Goal: Task Accomplishment & Management: Complete application form

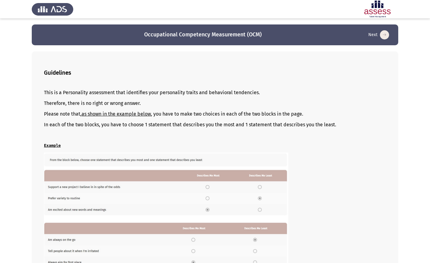
scroll to position [39, 0]
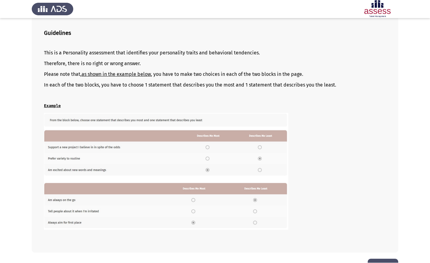
click at [259, 149] on img at bounding box center [166, 171] width 244 height 116
click at [383, 262] on button "Next" at bounding box center [383, 267] width 31 height 16
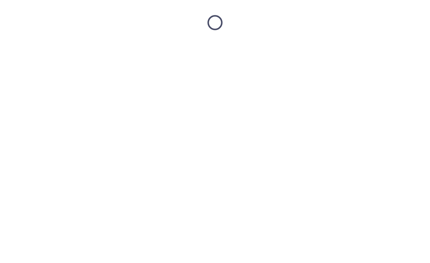
scroll to position [0, 0]
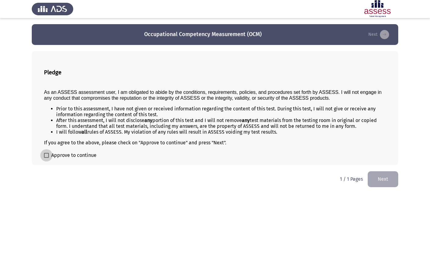
click at [46, 158] on span at bounding box center [46, 155] width 5 height 5
click at [46, 158] on input "Approve to continue" at bounding box center [46, 158] width 0 height 0
checkbox input "true"
click at [376, 182] on button "Next" at bounding box center [383, 179] width 31 height 16
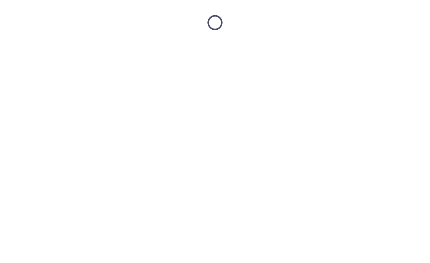
scroll to position [0, 0]
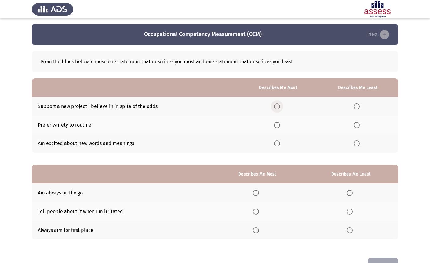
click at [277, 106] on span "Select an option" at bounding box center [277, 106] width 6 height 6
click at [277, 106] on input "Select an option" at bounding box center [277, 106] width 6 height 6
click at [357, 123] on span "Select an option" at bounding box center [357, 125] width 6 height 6
click at [357, 123] on input "Select an option" at bounding box center [357, 125] width 6 height 6
click at [277, 125] on span "Select an option" at bounding box center [277, 125] width 6 height 6
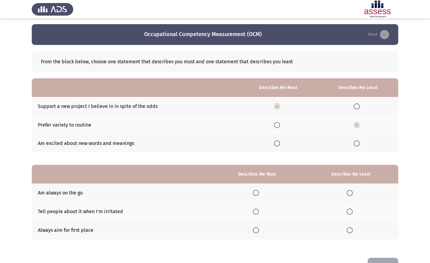
click at [277, 125] on input "Select an option" at bounding box center [277, 125] width 6 height 6
click at [276, 141] on span "Select an option" at bounding box center [277, 143] width 6 height 6
click at [276, 141] on input "Select an option" at bounding box center [277, 143] width 6 height 6
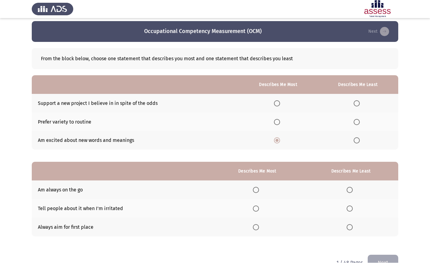
scroll to position [3, 0]
click at [276, 108] on th at bounding box center [278, 103] width 79 height 19
click at [274, 103] on span "Select an option" at bounding box center [277, 103] width 6 height 6
click at [274, 103] on input "Select an option" at bounding box center [277, 103] width 6 height 6
click at [275, 121] on span "Select an option" at bounding box center [277, 122] width 6 height 6
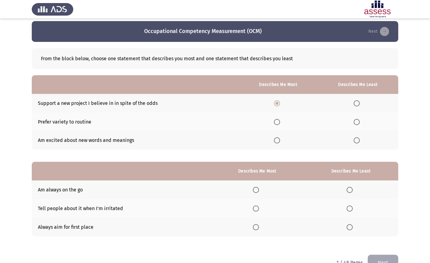
click at [275, 121] on input "Select an option" at bounding box center [277, 122] width 6 height 6
click at [277, 104] on span "Select an option" at bounding box center [277, 103] width 6 height 6
click at [277, 104] on input "Select an option" at bounding box center [277, 103] width 6 height 6
click at [355, 120] on span "Select an option" at bounding box center [357, 122] width 6 height 6
click at [355, 120] on input "Select an option" at bounding box center [357, 122] width 6 height 6
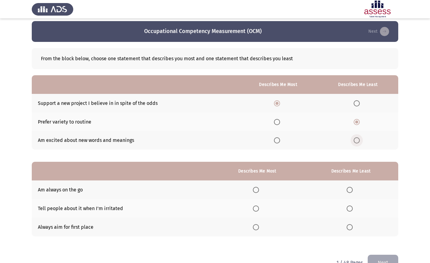
click at [357, 140] on span "Select an option" at bounding box center [357, 140] width 6 height 6
click at [357, 140] on input "Select an option" at bounding box center [357, 140] width 6 height 6
click at [356, 122] on span "Select an option" at bounding box center [357, 122] width 6 height 6
click at [356, 122] on input "Select an option" at bounding box center [357, 122] width 6 height 6
click at [355, 106] on th at bounding box center [358, 103] width 81 height 19
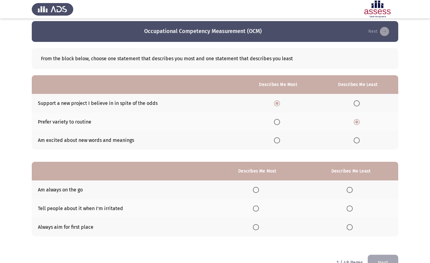
click at [276, 122] on span "Select an option" at bounding box center [277, 122] width 6 height 6
click at [276, 122] on input "Select an option" at bounding box center [277, 122] width 6 height 6
click at [273, 99] on th at bounding box center [278, 103] width 79 height 19
click at [275, 103] on span "Select an option" at bounding box center [277, 103] width 6 height 6
click at [275, 103] on input "Select an option" at bounding box center [277, 103] width 6 height 6
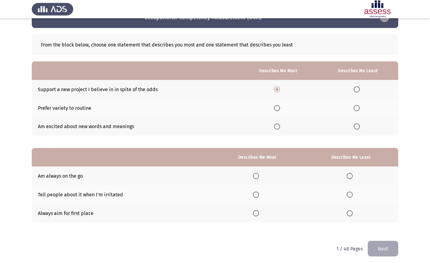
scroll to position [17, 0]
click at [357, 123] on mat-radio-button "Select an option" at bounding box center [358, 126] width 9 height 6
click at [356, 85] on th at bounding box center [358, 89] width 81 height 19
click at [356, 89] on span "Select an option" at bounding box center [357, 89] width 6 height 6
click at [356, 89] on input "Select an option" at bounding box center [357, 89] width 6 height 6
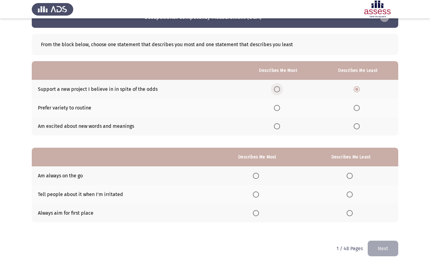
click at [275, 90] on span "Select an option" at bounding box center [277, 89] width 6 height 6
click at [275, 90] on input "Select an option" at bounding box center [277, 89] width 6 height 6
click at [356, 110] on span "Select an option" at bounding box center [357, 108] width 6 height 6
click at [356, 110] on input "Select an option" at bounding box center [357, 108] width 6 height 6
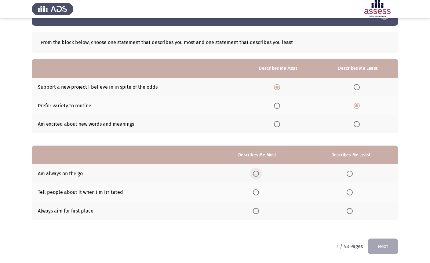
click at [253, 174] on span "Select an option" at bounding box center [256, 174] width 6 height 6
click at [253, 174] on input "Select an option" at bounding box center [256, 174] width 6 height 6
click at [349, 195] on th at bounding box center [351, 192] width 95 height 19
click at [350, 193] on span "Select an option" at bounding box center [350, 192] width 6 height 6
click at [350, 193] on input "Select an option" at bounding box center [350, 192] width 6 height 6
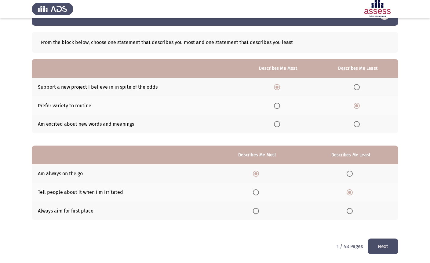
click at [377, 244] on button "Next" at bounding box center [383, 247] width 31 height 16
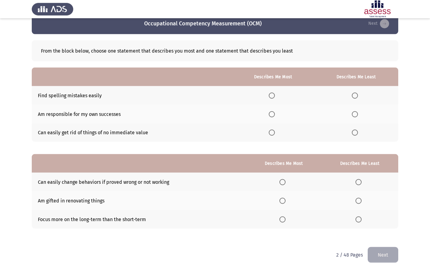
scroll to position [11, 0]
click at [21, 177] on app-assessment-container "Occupational Competency Measurement (OCM) Next From the block below, choose one…" at bounding box center [215, 129] width 430 height 233
click at [271, 112] on span "Select an option" at bounding box center [272, 114] width 6 height 6
click at [271, 112] on input "Select an option" at bounding box center [272, 114] width 6 height 6
click at [358, 95] on label "Select an option" at bounding box center [356, 95] width 9 height 6
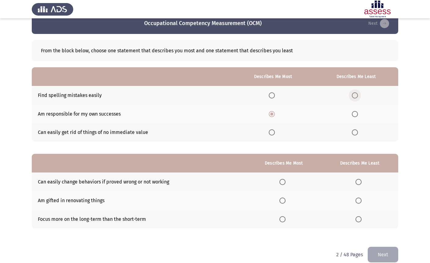
click at [358, 95] on input "Select an option" at bounding box center [355, 95] width 6 height 6
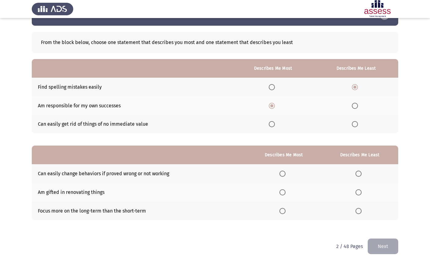
click at [287, 210] on label "Select an option" at bounding box center [283, 211] width 9 height 6
click at [286, 210] on input "Select an option" at bounding box center [282, 211] width 6 height 6
click at [359, 173] on span "Select an option" at bounding box center [359, 174] width 6 height 6
click at [359, 173] on input "Select an option" at bounding box center [359, 174] width 6 height 6
click at [392, 243] on button "Next" at bounding box center [383, 247] width 31 height 16
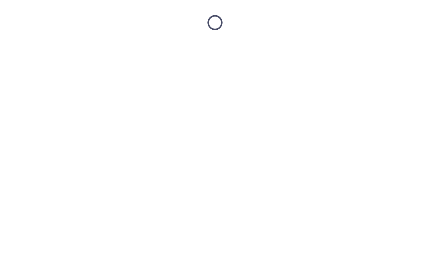
scroll to position [0, 0]
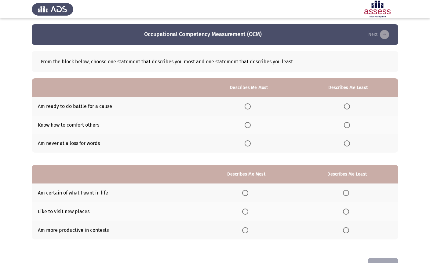
click at [349, 144] on span "Select an option" at bounding box center [347, 143] width 6 height 6
click at [349, 144] on input "Select an option" at bounding box center [347, 143] width 6 height 6
click at [245, 103] on span "Select an option" at bounding box center [248, 106] width 6 height 6
click at [245, 103] on input "Select an option" at bounding box center [248, 106] width 6 height 6
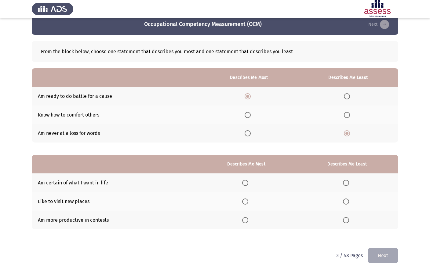
scroll to position [19, 0]
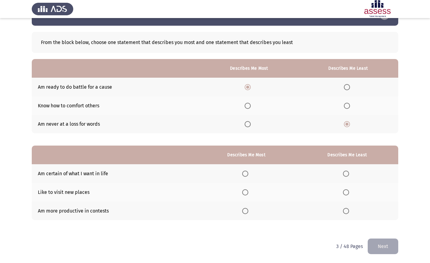
click at [244, 176] on span "Select an option" at bounding box center [245, 174] width 6 height 6
click at [244, 176] on input "Select an option" at bounding box center [245, 174] width 6 height 6
click at [350, 208] on label "Select an option" at bounding box center [347, 211] width 9 height 6
click at [349, 208] on input "Select an option" at bounding box center [346, 211] width 6 height 6
click at [395, 246] on button "Next" at bounding box center [383, 247] width 31 height 16
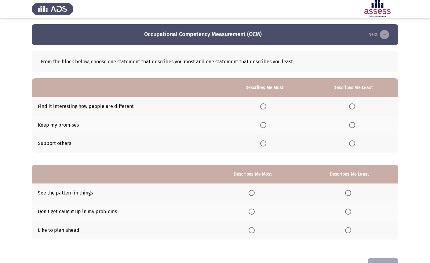
scroll to position [0, 0]
click at [266, 107] on label "Select an option" at bounding box center [264, 106] width 9 height 6
click at [266, 107] on input "Select an option" at bounding box center [263, 106] width 6 height 6
click at [355, 106] on label "Select an option" at bounding box center [353, 106] width 9 height 6
click at [355, 106] on input "Select an option" at bounding box center [352, 106] width 6 height 6
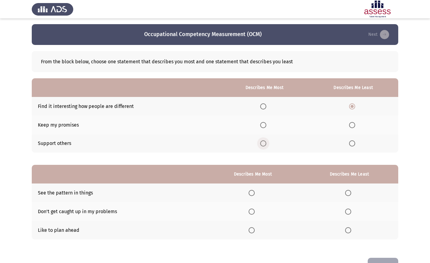
click at [267, 144] on label "Select an option" at bounding box center [264, 143] width 9 height 6
click at [266, 144] on input "Select an option" at bounding box center [263, 143] width 6 height 6
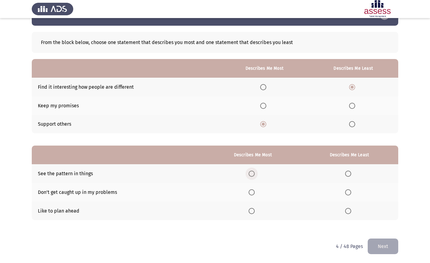
click at [251, 172] on span "Select an option" at bounding box center [252, 174] width 6 height 6
click at [251, 172] on input "Select an option" at bounding box center [252, 174] width 6 height 6
click at [353, 193] on label "Select an option" at bounding box center [349, 192] width 9 height 6
click at [351, 193] on input "Select an option" at bounding box center [348, 192] width 6 height 6
click at [393, 245] on button "Next" at bounding box center [383, 247] width 31 height 16
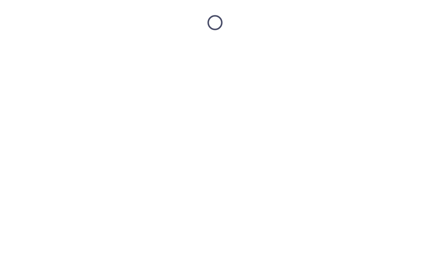
scroll to position [0, 0]
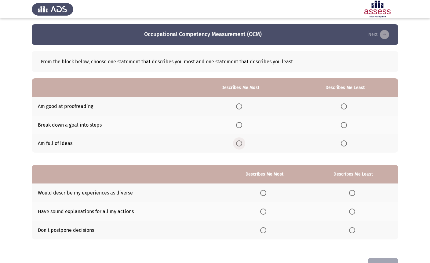
click at [242, 143] on label "Select an option" at bounding box center [240, 143] width 9 height 6
click at [242, 143] on input "Select an option" at bounding box center [239, 143] width 6 height 6
click at [347, 106] on label "Select an option" at bounding box center [345, 106] width 9 height 6
click at [347, 106] on input "Select an option" at bounding box center [344, 106] width 6 height 6
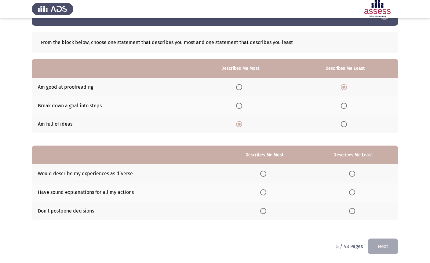
click at [265, 174] on span "Select an option" at bounding box center [263, 174] width 6 height 6
click at [265, 174] on input "Select an option" at bounding box center [263, 174] width 6 height 6
click at [352, 213] on span "Select an option" at bounding box center [352, 211] width 6 height 6
click at [352, 213] on input "Select an option" at bounding box center [352, 211] width 6 height 6
click at [394, 246] on button "Next" at bounding box center [383, 247] width 31 height 16
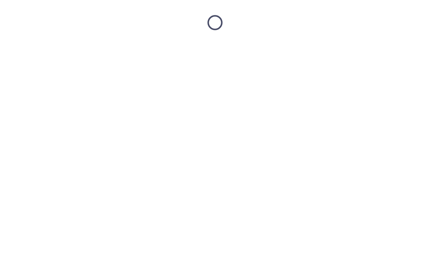
scroll to position [0, 0]
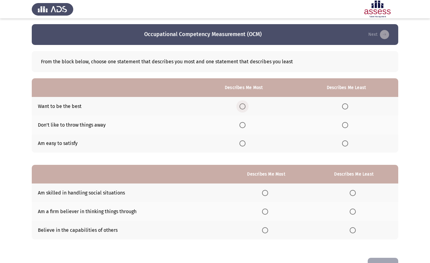
click at [245, 108] on span "Select an option" at bounding box center [242, 106] width 6 height 6
click at [245, 108] on input "Select an option" at bounding box center [242, 106] width 6 height 6
click at [348, 127] on label "Select an option" at bounding box center [346, 125] width 9 height 6
click at [348, 127] on input "Select an option" at bounding box center [345, 125] width 6 height 6
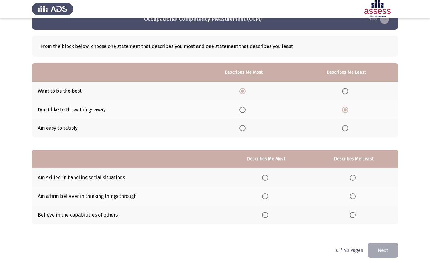
scroll to position [19, 0]
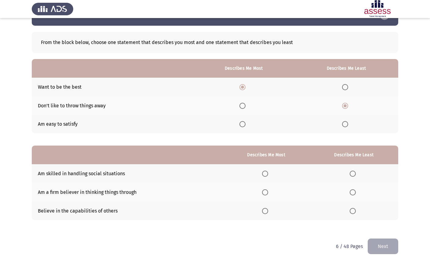
click at [341, 126] on th at bounding box center [346, 124] width 104 height 19
click at [350, 124] on label "Select an option" at bounding box center [346, 124] width 9 height 6
click at [348, 124] on input "Select an option" at bounding box center [345, 124] width 6 height 6
click at [264, 173] on span "Select an option" at bounding box center [265, 174] width 6 height 6
click at [264, 173] on input "Select an option" at bounding box center [265, 174] width 6 height 6
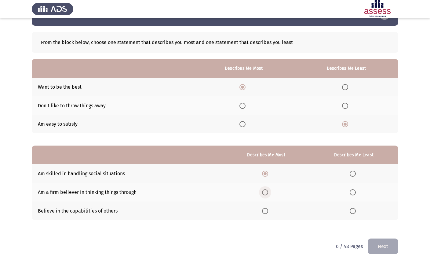
click at [265, 190] on span "Select an option" at bounding box center [265, 192] width 6 height 6
click at [265, 190] on input "Select an option" at bounding box center [265, 192] width 6 height 6
click at [265, 213] on span "Select an option" at bounding box center [265, 211] width 6 height 6
click at [265, 213] on input "Select an option" at bounding box center [265, 211] width 6 height 6
click at [262, 194] on span "Select an option" at bounding box center [265, 192] width 6 height 6
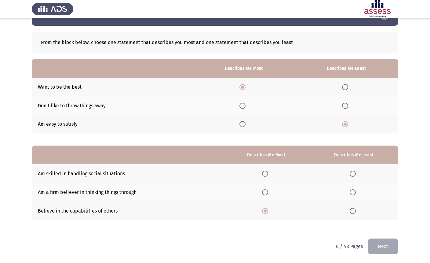
click at [262, 194] on input "Select an option" at bounding box center [265, 192] width 6 height 6
click at [357, 210] on label "Select an option" at bounding box center [354, 211] width 9 height 6
click at [356, 210] on input "Select an option" at bounding box center [353, 211] width 6 height 6
click at [393, 242] on button "Next" at bounding box center [383, 247] width 31 height 16
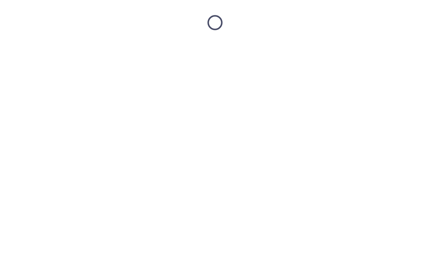
scroll to position [0, 0]
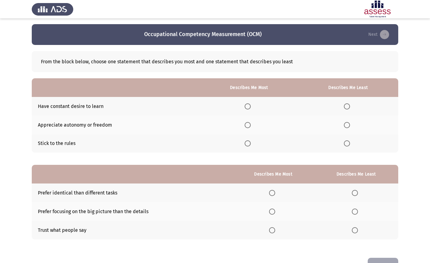
click at [251, 106] on label "Select an option" at bounding box center [249, 106] width 9 height 6
click at [251, 106] on input "Select an option" at bounding box center [248, 106] width 6 height 6
click at [347, 143] on span "Select an option" at bounding box center [347, 143] width 6 height 6
click at [347, 143] on input "Select an option" at bounding box center [347, 143] width 6 height 6
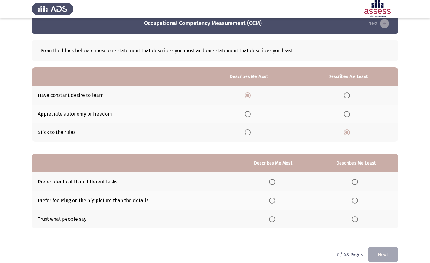
scroll to position [19, 0]
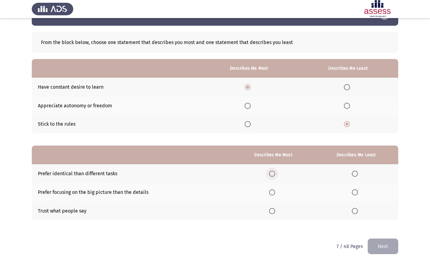
click at [273, 172] on span "Select an option" at bounding box center [272, 174] width 6 height 6
click at [273, 172] on input "Select an option" at bounding box center [272, 174] width 6 height 6
click at [271, 189] on span "Select an option" at bounding box center [272, 192] width 6 height 6
click at [271, 189] on input "Select an option" at bounding box center [272, 192] width 6 height 6
click at [356, 171] on span "Select an option" at bounding box center [355, 174] width 6 height 6
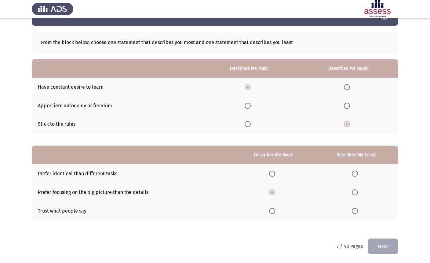
click at [356, 171] on input "Select an option" at bounding box center [355, 174] width 6 height 6
click at [397, 243] on button "Next" at bounding box center [383, 247] width 31 height 16
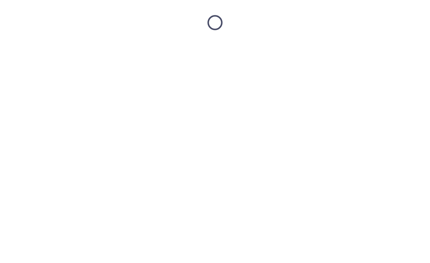
scroll to position [0, 0]
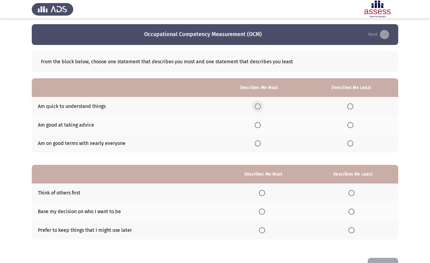
click at [259, 104] on span "Select an option" at bounding box center [258, 106] width 6 height 6
click at [259, 104] on input "Select an option" at bounding box center [258, 106] width 6 height 6
click at [351, 124] on span "Select an option" at bounding box center [350, 125] width 6 height 6
click at [351, 124] on input "Select an option" at bounding box center [350, 125] width 6 height 6
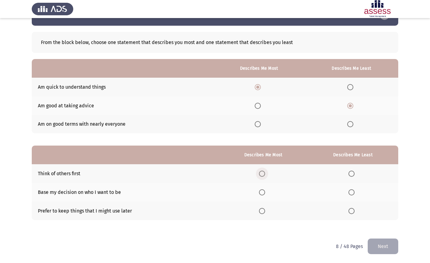
click at [262, 174] on span "Select an option" at bounding box center [262, 174] width 6 height 6
click at [262, 174] on input "Select an option" at bounding box center [262, 174] width 6 height 6
click at [355, 191] on label "Select an option" at bounding box center [352, 192] width 9 height 6
click at [355, 191] on input "Select an option" at bounding box center [351, 192] width 6 height 6
click at [385, 239] on button "Next" at bounding box center [383, 247] width 31 height 16
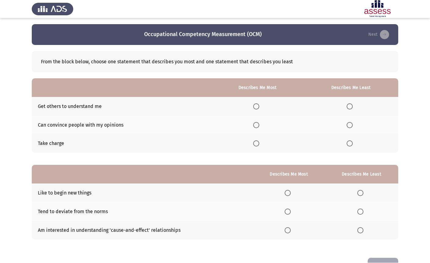
scroll to position [0, 0]
click at [262, 123] on th at bounding box center [257, 124] width 92 height 19
click at [352, 108] on span "Select an option" at bounding box center [350, 106] width 6 height 6
click at [352, 108] on input "Select an option" at bounding box center [350, 106] width 6 height 6
click at [254, 127] on span "Select an option" at bounding box center [256, 125] width 6 height 6
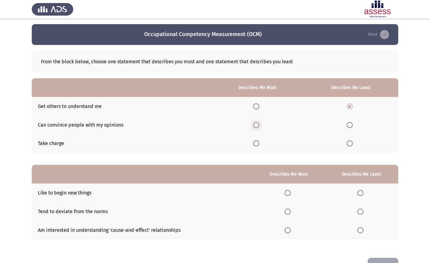
click at [254, 127] on input "Select an option" at bounding box center [256, 125] width 6 height 6
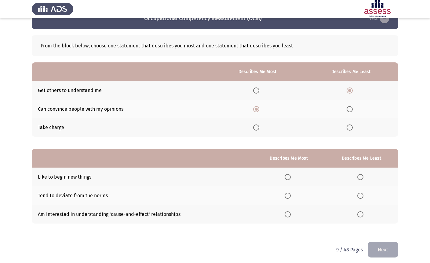
scroll to position [19, 0]
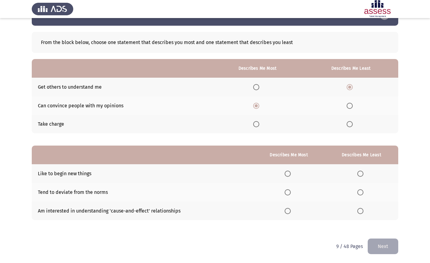
click at [285, 176] on span "Select an option" at bounding box center [288, 174] width 6 height 6
click at [285, 176] on input "Select an option" at bounding box center [288, 174] width 6 height 6
click at [365, 193] on label "Select an option" at bounding box center [361, 192] width 9 height 6
click at [363, 193] on input "Select an option" at bounding box center [360, 192] width 6 height 6
click at [396, 248] on button "Next" at bounding box center [383, 247] width 31 height 16
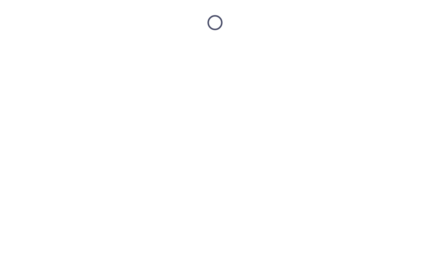
scroll to position [0, 0]
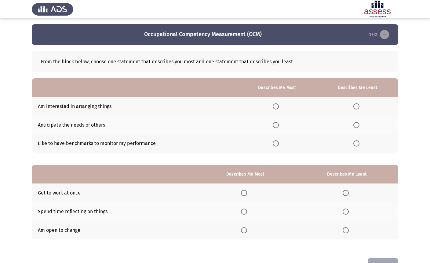
click at [277, 127] on span "Select an option" at bounding box center [276, 125] width 6 height 6
click at [277, 127] on input "Select an option" at bounding box center [276, 125] width 6 height 6
click at [359, 146] on span "Select an option" at bounding box center [356, 143] width 6 height 6
click at [359, 146] on input "Select an option" at bounding box center [356, 143] width 6 height 6
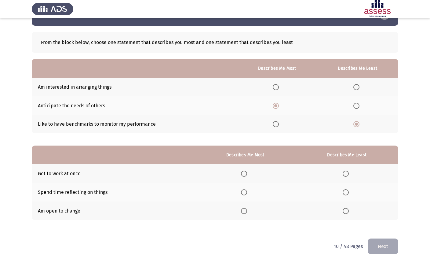
click at [245, 213] on span "Select an option" at bounding box center [244, 211] width 6 height 6
click at [245, 213] on input "Select an option" at bounding box center [244, 211] width 6 height 6
click at [350, 175] on label "Select an option" at bounding box center [347, 174] width 9 height 6
click at [349, 175] on input "Select an option" at bounding box center [346, 174] width 6 height 6
click at [390, 243] on button "Next" at bounding box center [383, 247] width 31 height 16
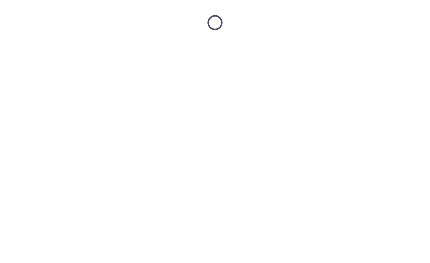
scroll to position [0, 0]
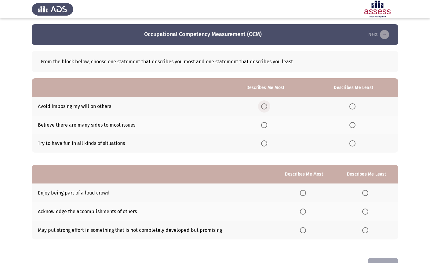
click at [268, 106] on label "Select an option" at bounding box center [265, 106] width 9 height 6
click at [267, 106] on input "Select an option" at bounding box center [264, 106] width 6 height 6
click at [360, 149] on th at bounding box center [353, 143] width 89 height 19
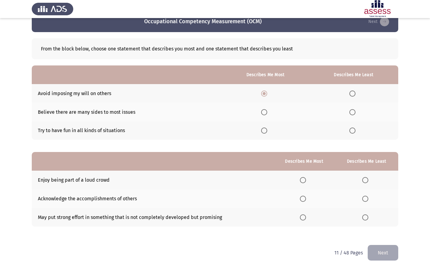
scroll to position [13, 0]
click at [354, 130] on span "Select an option" at bounding box center [352, 130] width 6 height 6
click at [354, 130] on input "Select an option" at bounding box center [352, 130] width 6 height 6
click at [262, 133] on span "Select an option" at bounding box center [264, 130] width 6 height 6
click at [262, 133] on input "Select an option" at bounding box center [264, 130] width 6 height 6
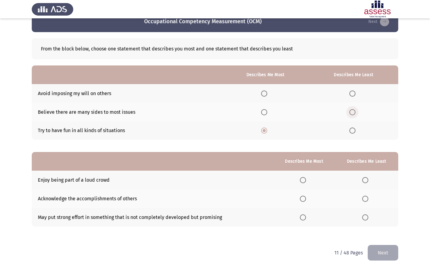
click at [357, 111] on label "Select an option" at bounding box center [353, 112] width 9 height 6
click at [356, 111] on input "Select an option" at bounding box center [352, 112] width 6 height 6
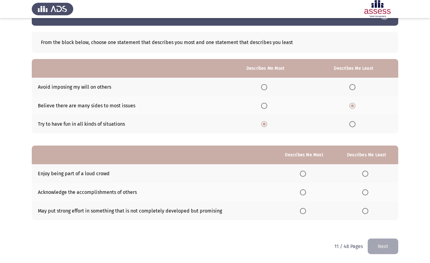
click at [301, 174] on span "Select an option" at bounding box center [303, 174] width 6 height 6
click at [301, 174] on input "Select an option" at bounding box center [303, 174] width 6 height 6
click at [370, 176] on label "Select an option" at bounding box center [366, 174] width 9 height 6
click at [368, 176] on input "Select an option" at bounding box center [365, 174] width 6 height 6
click at [304, 192] on span "Select an option" at bounding box center [303, 192] width 6 height 6
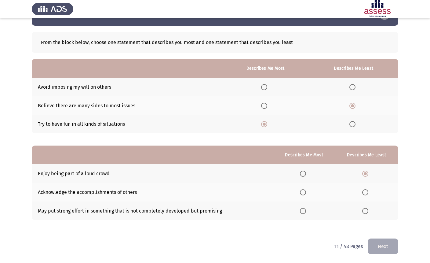
click at [304, 192] on input "Select an option" at bounding box center [303, 192] width 6 height 6
click at [392, 248] on button "Next" at bounding box center [383, 247] width 31 height 16
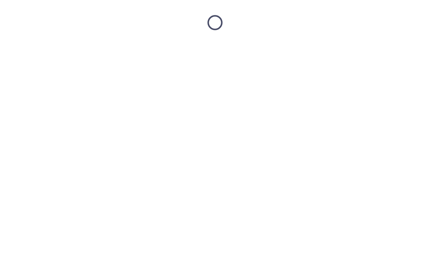
scroll to position [0, 0]
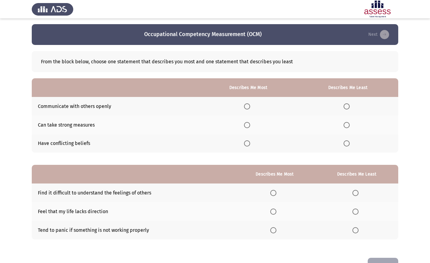
click at [250, 105] on label "Select an option" at bounding box center [248, 106] width 9 height 6
click at [250, 105] on input "Select an option" at bounding box center [247, 106] width 6 height 6
click at [350, 142] on label "Select an option" at bounding box center [348, 143] width 9 height 6
click at [350, 142] on input "Select an option" at bounding box center [347, 143] width 6 height 6
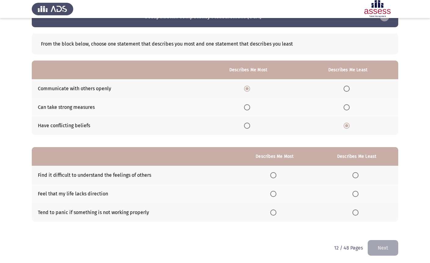
scroll to position [19, 0]
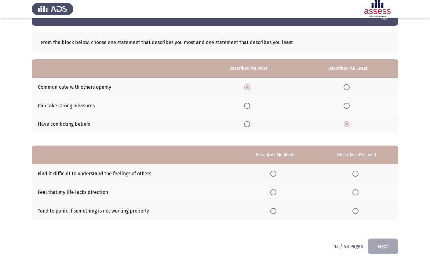
click at [360, 210] on label "Select an option" at bounding box center [356, 211] width 9 height 6
click at [359, 210] on input "Select an option" at bounding box center [355, 211] width 6 height 6
click at [276, 209] on label "Select an option" at bounding box center [274, 211] width 9 height 6
click at [276, 209] on input "Select an option" at bounding box center [273, 211] width 6 height 6
click at [353, 189] on span "Select an option" at bounding box center [355, 192] width 6 height 6
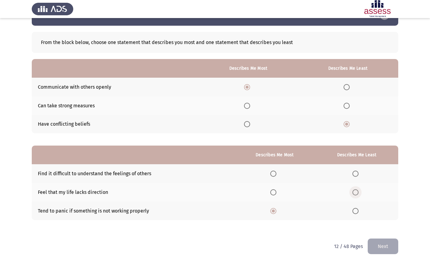
click at [353, 189] on input "Select an option" at bounding box center [355, 192] width 6 height 6
click at [272, 194] on span "Select an option" at bounding box center [273, 192] width 6 height 6
click at [272, 194] on input "Select an option" at bounding box center [273, 192] width 6 height 6
click at [360, 208] on label "Select an option" at bounding box center [356, 211] width 9 height 6
click at [359, 208] on input "Select an option" at bounding box center [355, 211] width 6 height 6
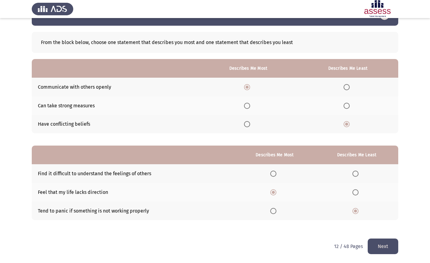
click at [352, 213] on span "Select an option" at bounding box center [355, 211] width 6 height 6
click at [352, 213] on input "Select an option" at bounding box center [355, 211] width 6 height 6
click at [394, 245] on button "Next" at bounding box center [383, 247] width 31 height 16
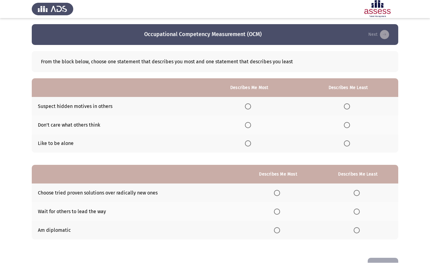
scroll to position [0, 0]
click at [348, 145] on span "Select an option" at bounding box center [347, 143] width 6 height 6
click at [348, 145] on input "Select an option" at bounding box center [347, 143] width 6 height 6
click at [250, 108] on label "Select an option" at bounding box center [249, 106] width 9 height 6
click at [250, 108] on input "Select an option" at bounding box center [248, 106] width 6 height 6
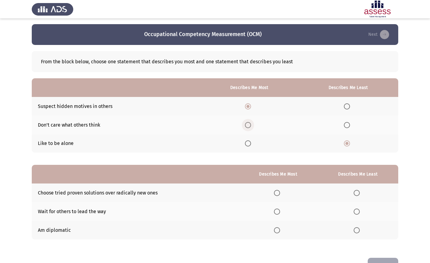
click at [245, 124] on span "Select an option" at bounding box center [248, 125] width 6 height 6
click at [245, 124] on input "Select an option" at bounding box center [248, 125] width 6 height 6
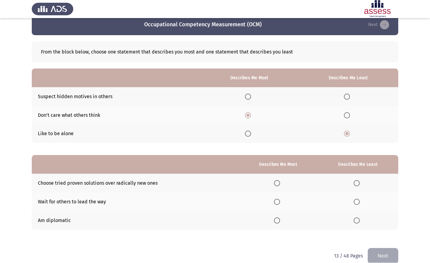
scroll to position [19, 0]
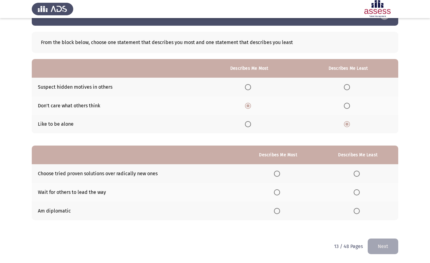
click at [279, 211] on label "Select an option" at bounding box center [278, 211] width 9 height 6
click at [279, 211] on input "Select an option" at bounding box center [277, 211] width 6 height 6
click at [355, 192] on span "Select an option" at bounding box center [357, 192] width 6 height 6
click at [355, 192] on input "Select an option" at bounding box center [357, 192] width 6 height 6
click at [389, 246] on button "Next" at bounding box center [383, 247] width 31 height 16
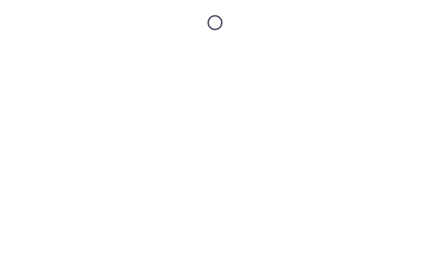
scroll to position [0, 0]
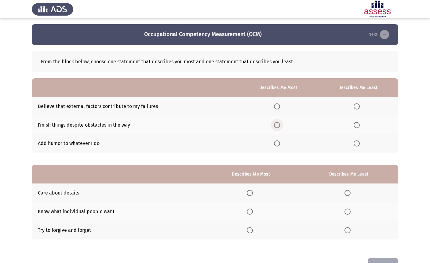
click at [278, 125] on span "Select an option" at bounding box center [277, 125] width 6 height 6
click at [278, 125] on input "Select an option" at bounding box center [277, 125] width 6 height 6
click at [354, 106] on span "Select an option" at bounding box center [357, 106] width 6 height 6
click at [354, 106] on input "Select an option" at bounding box center [357, 106] width 6 height 6
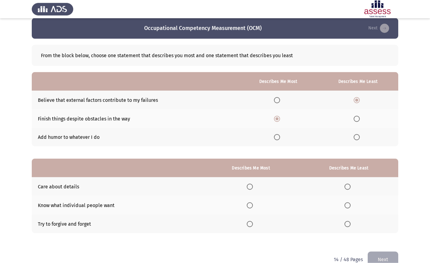
scroll to position [19, 0]
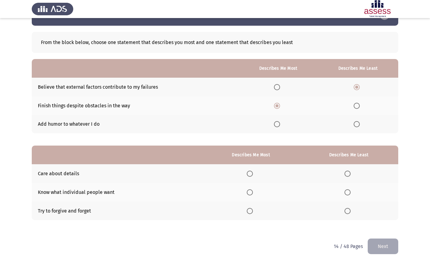
click at [250, 176] on span "Select an option" at bounding box center [250, 174] width 6 height 6
click at [250, 176] on input "Select an option" at bounding box center [250, 174] width 6 height 6
click at [352, 192] on label "Select an option" at bounding box center [349, 192] width 9 height 6
click at [351, 192] on input "Select an option" at bounding box center [348, 192] width 6 height 6
click at [395, 245] on button "Next" at bounding box center [383, 247] width 31 height 16
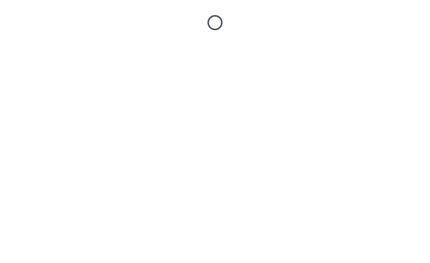
scroll to position [0, 0]
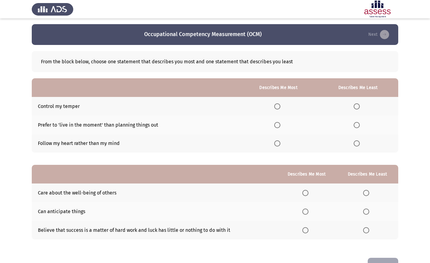
click at [277, 103] on span "Select an option" at bounding box center [277, 106] width 6 height 6
click at [277, 103] on input "Select an option" at bounding box center [277, 106] width 6 height 6
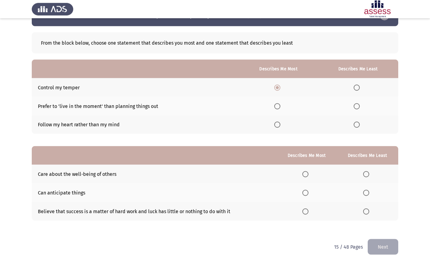
scroll to position [19, 0]
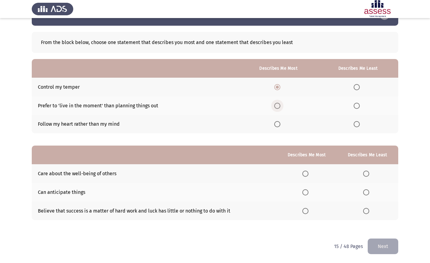
click at [276, 105] on span "Select an option" at bounding box center [277, 106] width 6 height 6
click at [276, 105] on input "Select an option" at bounding box center [277, 106] width 6 height 6
click at [359, 85] on label "Select an option" at bounding box center [358, 87] width 9 height 6
click at [359, 85] on input "Select an option" at bounding box center [357, 87] width 6 height 6
click at [280, 84] on label "Select an option" at bounding box center [278, 87] width 9 height 6
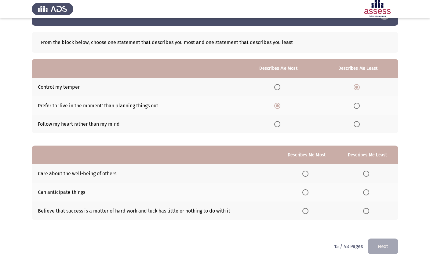
click at [280, 84] on input "Select an option" at bounding box center [277, 87] width 6 height 6
click at [361, 80] on th at bounding box center [358, 87] width 81 height 19
click at [361, 89] on label "Select an option" at bounding box center [358, 87] width 9 height 6
click at [360, 89] on input "Select an option" at bounding box center [357, 87] width 6 height 6
click at [279, 86] on span "Select an option" at bounding box center [277, 87] width 6 height 6
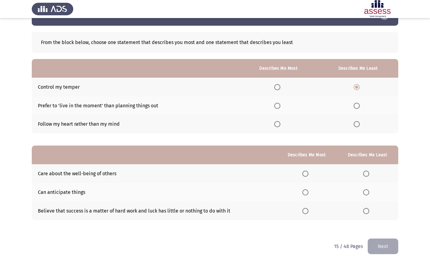
click at [279, 86] on input "Select an option" at bounding box center [277, 87] width 6 height 6
click at [365, 106] on th at bounding box center [358, 106] width 81 height 19
click at [359, 105] on span "Select an option" at bounding box center [357, 106] width 6 height 6
click at [359, 105] on input "Select an option" at bounding box center [357, 106] width 6 height 6
click at [302, 191] on span "Select an option" at bounding box center [305, 192] width 6 height 6
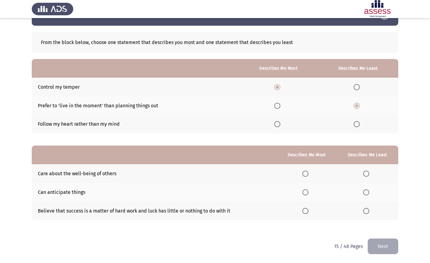
click at [302, 191] on input "Select an option" at bounding box center [305, 192] width 6 height 6
click at [366, 208] on span "Select an option" at bounding box center [366, 211] width 6 height 6
click at [366, 208] on input "Select an option" at bounding box center [366, 211] width 6 height 6
click at [384, 246] on button "Next" at bounding box center [383, 247] width 31 height 16
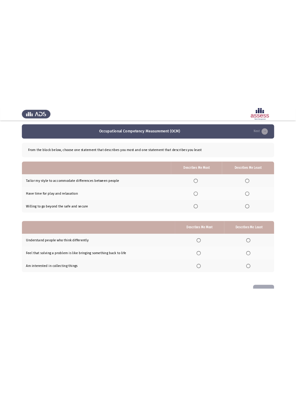
scroll to position [0, 0]
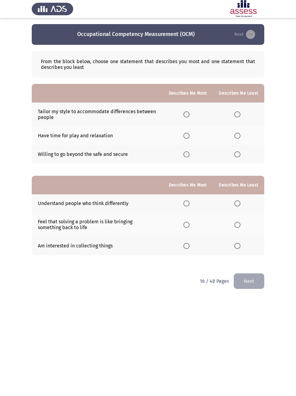
click at [187, 157] on span "Select an option" at bounding box center [187, 155] width 6 height 6
click at [187, 157] on input "Select an option" at bounding box center [187, 155] width 6 height 6
click at [235, 114] on span "Select an option" at bounding box center [238, 115] width 6 height 6
click at [235, 114] on input "Select an option" at bounding box center [238, 115] width 6 height 6
click at [186, 207] on span "Select an option" at bounding box center [187, 204] width 6 height 6
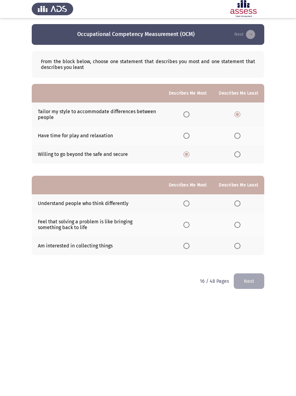
click at [186, 207] on input "Select an option" at bounding box center [187, 204] width 6 height 6
click at [188, 228] on span "Select an option" at bounding box center [187, 225] width 6 height 6
click at [188, 228] on input "Select an option" at bounding box center [187, 225] width 6 height 6
click at [258, 262] on button "Next" at bounding box center [249, 282] width 31 height 16
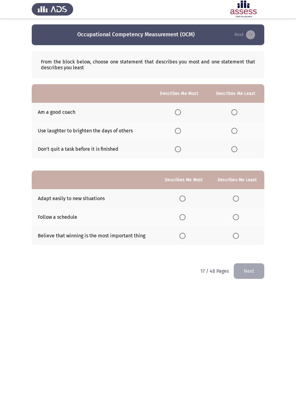
click at [177, 132] on span "Select an option" at bounding box center [178, 131] width 6 height 6
click at [177, 132] on input "Select an option" at bounding box center [178, 131] width 6 height 6
click at [175, 117] on th at bounding box center [179, 112] width 56 height 19
click at [173, 111] on th at bounding box center [179, 112] width 56 height 19
click at [177, 113] on span "Select an option" at bounding box center [178, 112] width 6 height 6
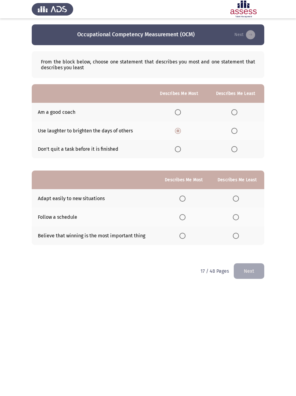
click at [177, 113] on input "Select an option" at bounding box center [178, 112] width 6 height 6
click at [235, 129] on span "Select an option" at bounding box center [235, 131] width 6 height 6
click at [235, 129] on input "Select an option" at bounding box center [235, 131] width 6 height 6
click at [185, 198] on span "Select an option" at bounding box center [183, 199] width 6 height 6
click at [185, 198] on input "Select an option" at bounding box center [183, 199] width 6 height 6
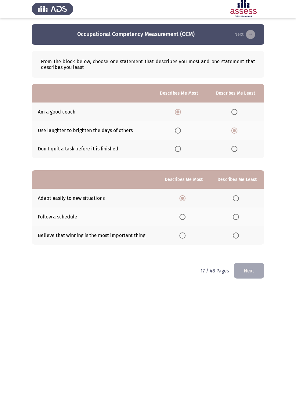
click at [236, 236] on span "Select an option" at bounding box center [236, 236] width 6 height 6
click at [236, 236] on input "Select an option" at bounding box center [236, 236] width 6 height 6
click at [248, 262] on button "Next" at bounding box center [249, 272] width 31 height 16
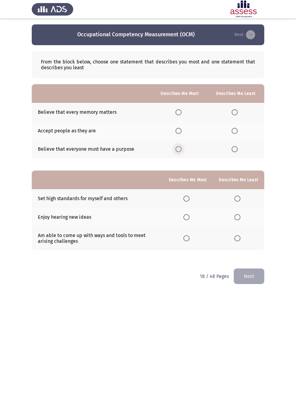
click at [181, 151] on label "Select an option" at bounding box center [180, 149] width 9 height 6
click at [181, 151] on input "Select an option" at bounding box center [179, 149] width 6 height 6
click at [233, 132] on span "Select an option" at bounding box center [235, 131] width 6 height 6
click at [233, 132] on input "Select an option" at bounding box center [235, 131] width 6 height 6
click at [186, 240] on span "Select an option" at bounding box center [187, 238] width 6 height 6
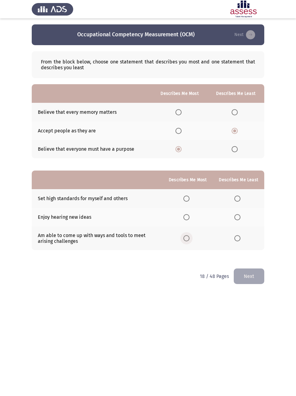
click at [186, 240] on input "Select an option" at bounding box center [187, 238] width 6 height 6
click at [239, 199] on span "Select an option" at bounding box center [238, 199] width 6 height 6
click at [239, 199] on input "Select an option" at bounding box center [238, 199] width 6 height 6
click at [243, 262] on button "Next" at bounding box center [249, 277] width 31 height 16
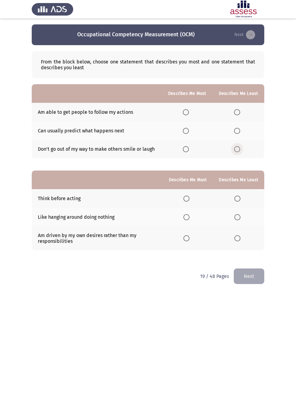
click at [236, 152] on span "Select an option" at bounding box center [237, 149] width 6 height 6
click at [236, 152] on input "Select an option" at bounding box center [237, 149] width 6 height 6
click at [189, 130] on label "Select an option" at bounding box center [187, 131] width 9 height 6
click at [189, 130] on input "Select an option" at bounding box center [186, 131] width 6 height 6
click at [187, 242] on span "Select an option" at bounding box center [187, 238] width 6 height 6
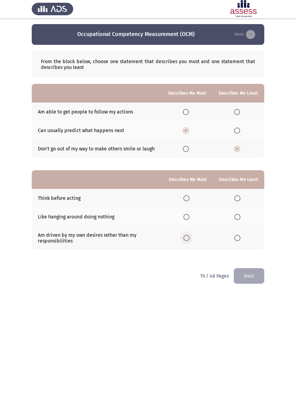
click at [187, 242] on input "Select an option" at bounding box center [187, 238] width 6 height 6
click at [238, 221] on span "Select an option" at bounding box center [238, 217] width 6 height 6
click at [238, 221] on input "Select an option" at bounding box center [238, 217] width 6 height 6
click at [246, 262] on button "Next" at bounding box center [249, 277] width 31 height 16
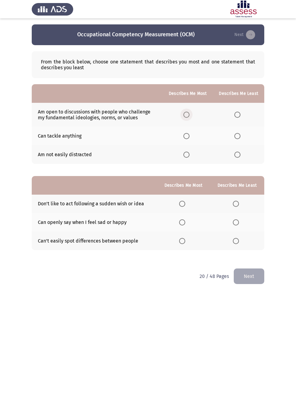
click at [184, 116] on span "Select an option" at bounding box center [187, 115] width 6 height 6
click at [184, 116] on input "Select an option" at bounding box center [187, 115] width 6 height 6
click at [238, 157] on span "Select an option" at bounding box center [238, 155] width 6 height 6
click at [238, 157] on input "Select an option" at bounding box center [238, 155] width 6 height 6
click at [183, 244] on span "Select an option" at bounding box center [182, 241] width 6 height 6
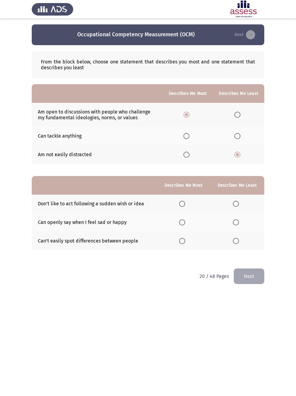
click at [183, 244] on input "Select an option" at bounding box center [182, 241] width 6 height 6
click at [235, 222] on span "Select an option" at bounding box center [236, 223] width 6 height 6
click at [235, 222] on input "Select an option" at bounding box center [236, 223] width 6 height 6
click at [239, 262] on button "Next" at bounding box center [249, 277] width 31 height 16
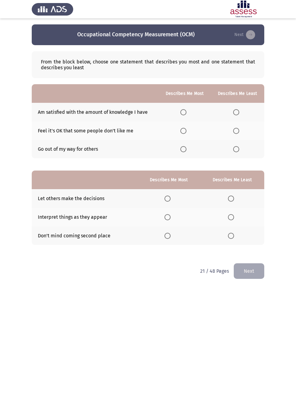
click at [235, 262] on button "Next" at bounding box center [249, 272] width 31 height 16
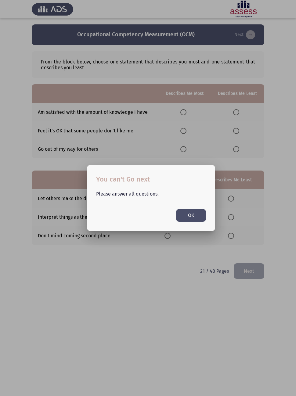
click at [198, 220] on button "OK" at bounding box center [191, 215] width 30 height 13
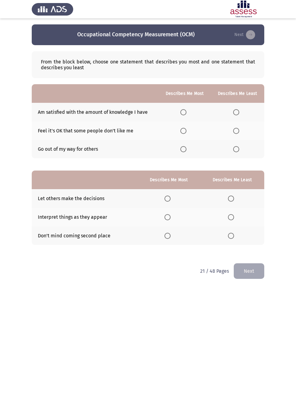
click at [185, 133] on span "Select an option" at bounding box center [184, 131] width 6 height 6
click at [185, 133] on input "Select an option" at bounding box center [184, 131] width 6 height 6
click at [236, 114] on span "Select an option" at bounding box center [236, 112] width 6 height 6
click at [236, 114] on input "Select an option" at bounding box center [236, 112] width 6 height 6
click at [169, 218] on span "Select an option" at bounding box center [168, 217] width 6 height 6
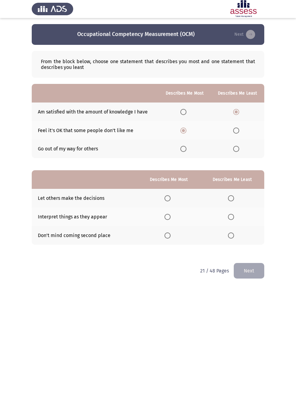
click at [169, 218] on input "Select an option" at bounding box center [168, 217] width 6 height 6
click at [233, 199] on span "Select an option" at bounding box center [231, 199] width 6 height 6
click at [233, 199] on input "Select an option" at bounding box center [231, 199] width 6 height 6
click at [250, 262] on button "Next" at bounding box center [249, 272] width 31 height 16
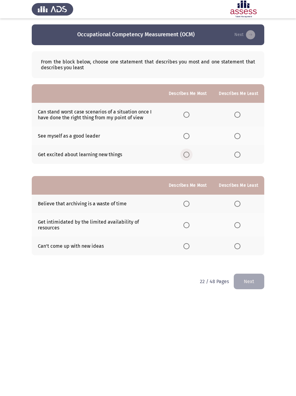
click at [187, 158] on span "Select an option" at bounding box center [187, 155] width 6 height 6
click at [187, 158] on input "Select an option" at bounding box center [187, 155] width 6 height 6
click at [236, 137] on span "Select an option" at bounding box center [238, 136] width 6 height 6
click at [236, 137] on input "Select an option" at bounding box center [238, 136] width 6 height 6
click at [239, 246] on span "Select an option" at bounding box center [238, 246] width 6 height 6
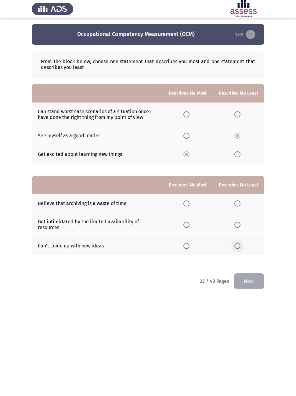
click at [239, 246] on input "Select an option" at bounding box center [238, 246] width 6 height 6
click at [187, 227] on span "Select an option" at bounding box center [187, 225] width 6 height 6
click at [187, 227] on input "Select an option" at bounding box center [187, 225] width 6 height 6
click at [253, 262] on button "Next" at bounding box center [249, 282] width 31 height 16
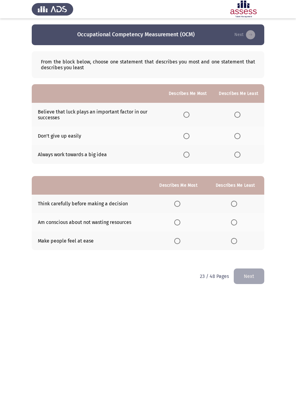
click at [185, 139] on span "Select an option" at bounding box center [187, 136] width 6 height 6
click at [185, 139] on input "Select an option" at bounding box center [187, 136] width 6 height 6
click at [187, 156] on span "Select an option" at bounding box center [187, 155] width 6 height 6
click at [187, 156] on input "Select an option" at bounding box center [187, 155] width 6 height 6
click at [241, 113] on label "Select an option" at bounding box center [239, 115] width 9 height 6
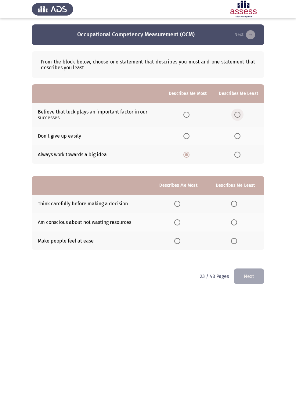
click at [241, 113] on input "Select an option" at bounding box center [238, 115] width 6 height 6
click at [177, 225] on span "Select an option" at bounding box center [177, 223] width 6 height 6
click at [177, 225] on input "Select an option" at bounding box center [177, 223] width 6 height 6
click at [233, 204] on span "Select an option" at bounding box center [234, 204] width 6 height 6
click at [233, 204] on input "Select an option" at bounding box center [234, 204] width 6 height 6
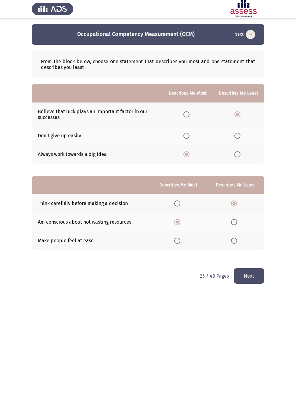
click at [247, 262] on button "Next" at bounding box center [249, 277] width 31 height 16
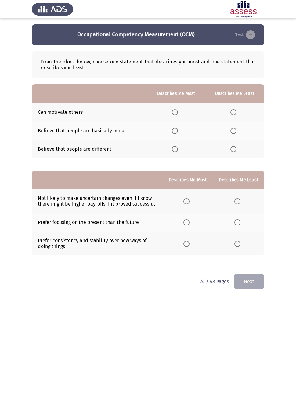
click at [173, 115] on span "Select an option" at bounding box center [175, 112] width 6 height 6
click at [173, 115] on input "Select an option" at bounding box center [175, 112] width 6 height 6
click at [234, 131] on span "Select an option" at bounding box center [234, 131] width 6 height 6
click at [234, 131] on input "Select an option" at bounding box center [234, 131] width 6 height 6
click at [186, 226] on span "Select an option" at bounding box center [187, 223] width 6 height 6
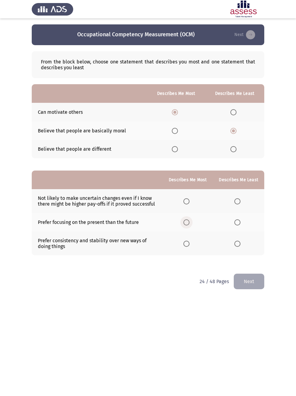
click at [186, 226] on input "Select an option" at bounding box center [187, 223] width 6 height 6
click at [242, 247] on label "Select an option" at bounding box center [239, 244] width 9 height 6
click at [241, 247] on input "Select an option" at bounding box center [238, 244] width 6 height 6
click at [253, 262] on button "Next" at bounding box center [249, 282] width 31 height 16
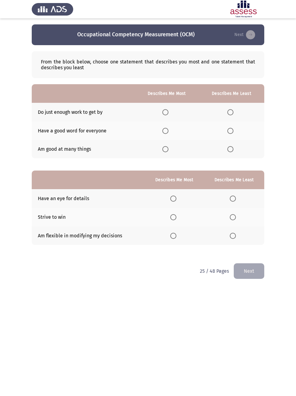
click at [165, 133] on span "Select an option" at bounding box center [165, 131] width 6 height 6
click at [165, 133] on input "Select an option" at bounding box center [165, 131] width 6 height 6
click at [229, 155] on th at bounding box center [232, 149] width 66 height 19
click at [228, 152] on span "Select an option" at bounding box center [231, 149] width 6 height 6
click at [228, 152] on input "Select an option" at bounding box center [231, 149] width 6 height 6
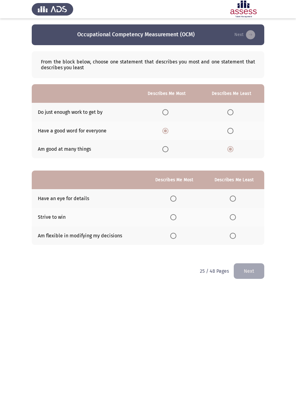
click at [174, 196] on span "Select an option" at bounding box center [173, 199] width 6 height 6
click at [174, 196] on input "Select an option" at bounding box center [173, 199] width 6 height 6
click at [233, 220] on span "Select an option" at bounding box center [233, 217] width 6 height 6
click at [233, 220] on input "Select an option" at bounding box center [233, 217] width 6 height 6
click at [248, 262] on button "Next" at bounding box center [249, 272] width 31 height 16
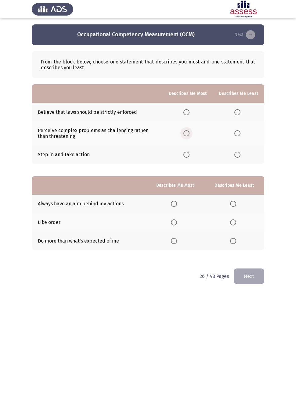
click at [187, 134] on span "Select an option" at bounding box center [187, 133] width 6 height 6
click at [187, 134] on input "Select an option" at bounding box center [187, 133] width 6 height 6
click at [239, 111] on span "Select an option" at bounding box center [238, 112] width 6 height 6
click at [239, 111] on input "Select an option" at bounding box center [238, 112] width 6 height 6
click at [174, 205] on span "Select an option" at bounding box center [174, 204] width 6 height 6
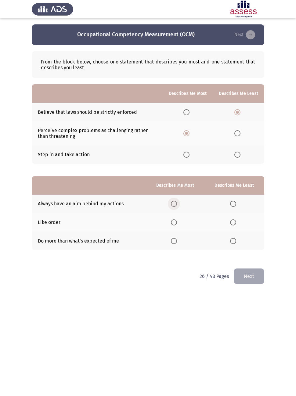
click at [174, 205] on input "Select an option" at bounding box center [174, 204] width 6 height 6
click at [230, 224] on span "Select an option" at bounding box center [233, 223] width 6 height 6
click at [230, 224] on input "Select an option" at bounding box center [233, 223] width 6 height 6
click at [250, 262] on button "Next" at bounding box center [249, 277] width 31 height 16
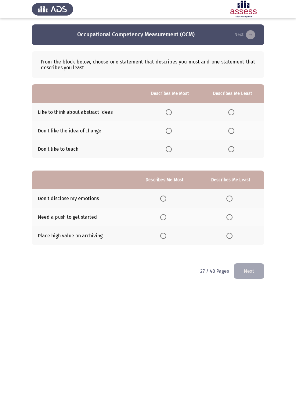
click at [166, 113] on span "Select an option" at bounding box center [169, 112] width 6 height 6
click at [166, 113] on input "Select an option" at bounding box center [169, 112] width 6 height 6
click at [232, 133] on span "Select an option" at bounding box center [231, 131] width 6 height 6
click at [232, 133] on input "Select an option" at bounding box center [231, 131] width 6 height 6
click at [164, 238] on span "Select an option" at bounding box center [163, 236] width 6 height 6
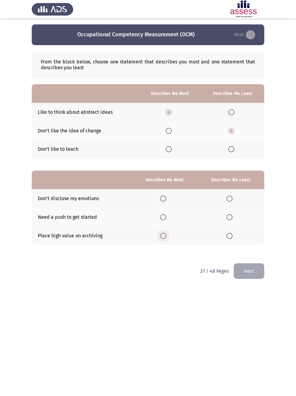
click at [164, 238] on input "Select an option" at bounding box center [163, 236] width 6 height 6
click at [228, 201] on span "Select an option" at bounding box center [230, 199] width 6 height 6
click at [228, 201] on input "Select an option" at bounding box center [230, 199] width 6 height 6
click at [229, 219] on span "Select an option" at bounding box center [230, 217] width 6 height 6
click at [229, 219] on input "Select an option" at bounding box center [230, 217] width 6 height 6
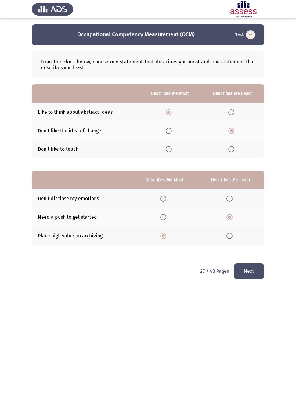
click at [254, 262] on button "Next" at bounding box center [249, 272] width 31 height 16
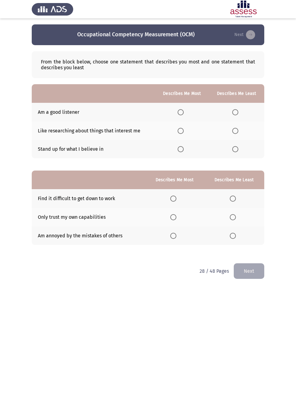
click at [183, 112] on span "Select an option" at bounding box center [181, 112] width 6 height 6
click at [183, 112] on input "Select an option" at bounding box center [181, 112] width 6 height 6
click at [238, 131] on span "Select an option" at bounding box center [235, 131] width 6 height 6
click at [238, 131] on input "Select an option" at bounding box center [235, 131] width 6 height 6
click at [180, 132] on span "Select an option" at bounding box center [181, 131] width 6 height 6
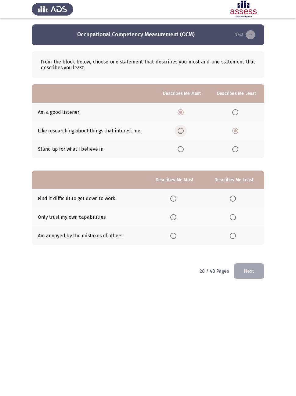
click at [180, 132] on input "Select an option" at bounding box center [181, 131] width 6 height 6
click at [235, 115] on span "Select an option" at bounding box center [235, 112] width 6 height 6
click at [235, 115] on input "Select an option" at bounding box center [235, 112] width 6 height 6
click at [235, 151] on span "Select an option" at bounding box center [235, 149] width 6 height 6
click at [235, 151] on input "Select an option" at bounding box center [235, 149] width 6 height 6
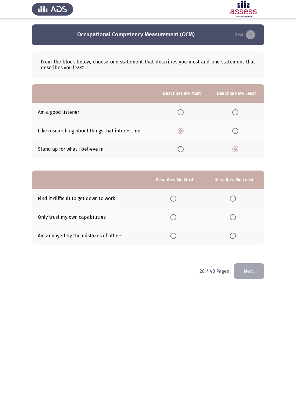
click at [180, 150] on span "Select an option" at bounding box center [181, 149] width 6 height 6
click at [180, 150] on input "Select an option" at bounding box center [181, 149] width 6 height 6
click at [236, 114] on span "Select an option" at bounding box center [235, 112] width 6 height 6
click at [236, 114] on input "Select an option" at bounding box center [235, 112] width 6 height 6
click at [237, 131] on span "Select an option" at bounding box center [235, 131] width 6 height 6
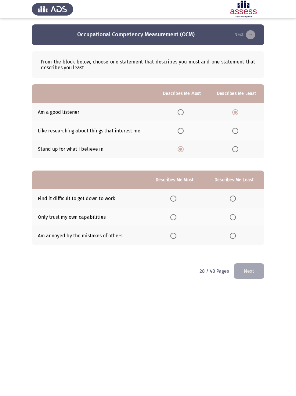
click at [237, 131] on input "Select an option" at bounding box center [235, 131] width 6 height 6
click at [173, 220] on span "Select an option" at bounding box center [173, 217] width 6 height 6
click at [173, 220] on input "Select an option" at bounding box center [173, 217] width 6 height 6
click at [237, 197] on label "Select an option" at bounding box center [234, 199] width 9 height 6
click at [236, 197] on input "Select an option" at bounding box center [233, 199] width 6 height 6
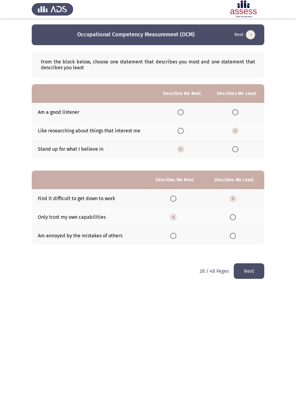
click at [250, 262] on button "Next" at bounding box center [249, 272] width 31 height 16
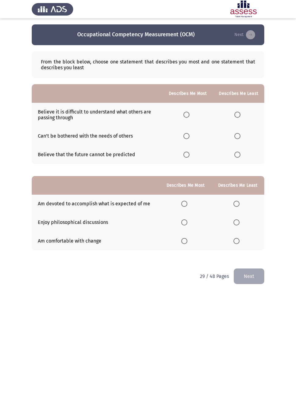
click at [184, 158] on span "Select an option" at bounding box center [187, 155] width 6 height 6
click at [184, 158] on input "Select an option" at bounding box center [187, 155] width 6 height 6
click at [242, 137] on label "Select an option" at bounding box center [239, 136] width 9 height 6
click at [241, 137] on input "Select an option" at bounding box center [238, 136] width 6 height 6
click at [185, 224] on span "Select an option" at bounding box center [184, 223] width 6 height 6
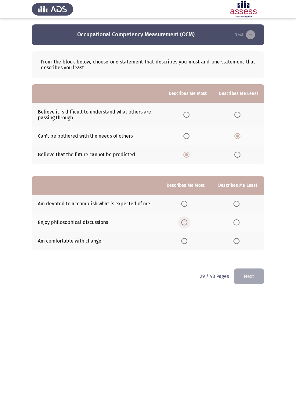
click at [185, 224] on input "Select an option" at bounding box center [184, 223] width 6 height 6
click at [241, 206] on label "Select an option" at bounding box center [238, 204] width 9 height 6
click at [240, 206] on input "Select an option" at bounding box center [237, 204] width 6 height 6
click at [246, 262] on button "Next" at bounding box center [249, 277] width 31 height 16
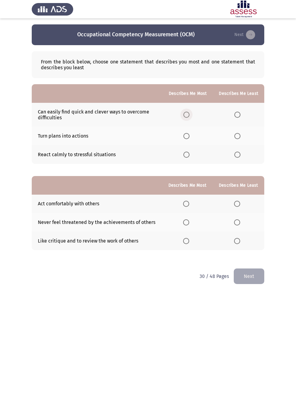
click at [185, 116] on span "Select an option" at bounding box center [187, 115] width 6 height 6
click at [185, 116] on input "Select an option" at bounding box center [187, 115] width 6 height 6
click at [237, 139] on span "Select an option" at bounding box center [238, 136] width 6 height 6
click at [237, 139] on input "Select an option" at bounding box center [238, 136] width 6 height 6
click at [190, 202] on label "Select an option" at bounding box center [187, 204] width 9 height 6
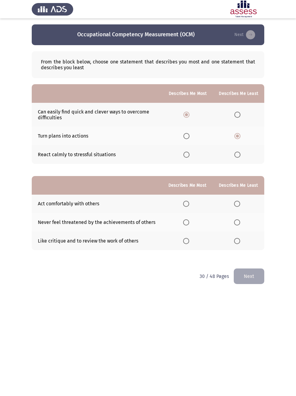
click at [189, 202] on input "Select an option" at bounding box center [186, 204] width 6 height 6
click at [187, 226] on span "Select an option" at bounding box center [186, 223] width 6 height 6
click at [187, 226] on input "Select an option" at bounding box center [186, 223] width 6 height 6
click at [236, 244] on span "Select an option" at bounding box center [237, 241] width 6 height 6
click at [236, 244] on input "Select an option" at bounding box center [237, 241] width 6 height 6
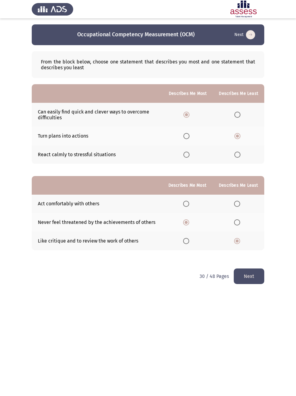
click at [252, 262] on button "Next" at bounding box center [249, 277] width 31 height 16
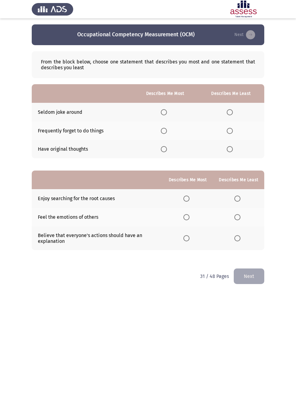
click at [165, 149] on span "Select an option" at bounding box center [164, 149] width 6 height 6
click at [165, 149] on input "Select an option" at bounding box center [164, 149] width 6 height 6
click at [226, 134] on th at bounding box center [231, 131] width 67 height 19
click at [228, 131] on span "Select an option" at bounding box center [230, 131] width 6 height 6
click at [228, 131] on input "Select an option" at bounding box center [230, 131] width 6 height 6
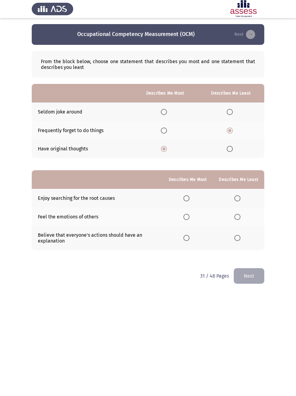
click at [189, 201] on label "Select an option" at bounding box center [188, 199] width 9 height 6
click at [189, 201] on input "Select an option" at bounding box center [187, 199] width 6 height 6
click at [237, 219] on span "Select an option" at bounding box center [238, 217] width 6 height 6
click at [237, 219] on input "Select an option" at bounding box center [238, 217] width 6 height 6
click at [243, 262] on button "Next" at bounding box center [249, 277] width 31 height 16
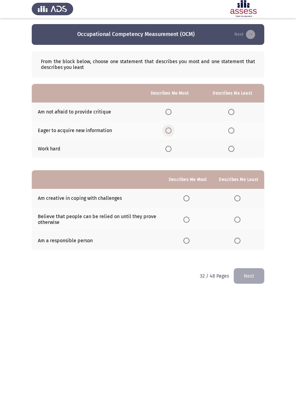
click at [170, 132] on span "Select an option" at bounding box center [169, 131] width 6 height 6
click at [170, 132] on input "Select an option" at bounding box center [169, 131] width 6 height 6
click at [284, 161] on app-assessment-container "Occupational Competency Measurement (OCM) Next From the block below, choose one…" at bounding box center [148, 146] width 296 height 244
click at [169, 111] on span "Select an option" at bounding box center [169, 112] width 6 height 6
click at [169, 111] on input "Select an option" at bounding box center [169, 112] width 6 height 6
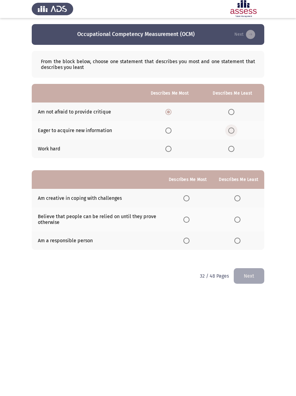
click at [231, 132] on span "Select an option" at bounding box center [231, 131] width 6 height 6
click at [231, 132] on input "Select an option" at bounding box center [231, 131] width 6 height 6
click at [184, 199] on span "Select an option" at bounding box center [187, 199] width 6 height 6
click at [184, 199] on input "Select an option" at bounding box center [187, 199] width 6 height 6
click at [236, 221] on span "Select an option" at bounding box center [238, 220] width 6 height 6
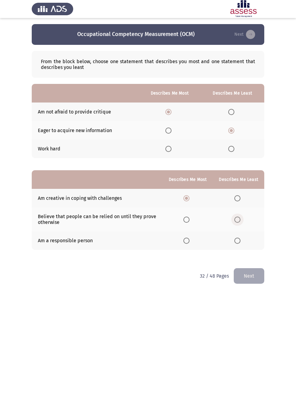
click at [236, 221] on input "Select an option" at bounding box center [238, 220] width 6 height 6
click at [242, 262] on button "Next" at bounding box center [249, 277] width 31 height 16
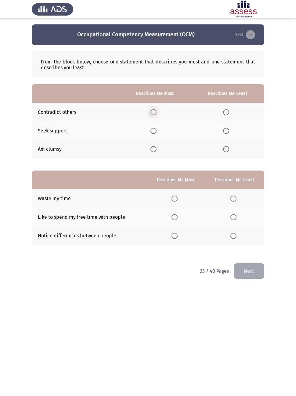
click at [154, 114] on span "Select an option" at bounding box center [154, 112] width 6 height 6
click at [154, 114] on input "Select an option" at bounding box center [154, 112] width 6 height 6
click at [154, 133] on span "Select an option" at bounding box center [154, 131] width 6 height 6
click at [154, 133] on input "Select an option" at bounding box center [154, 131] width 6 height 6
click at [223, 118] on th at bounding box center [228, 112] width 74 height 19
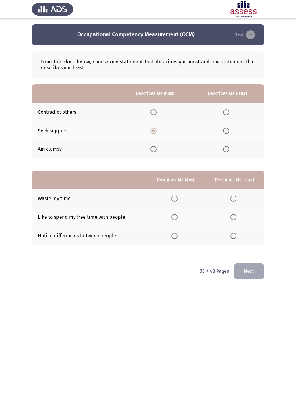
click at [224, 115] on span "Select an option" at bounding box center [226, 112] width 6 height 6
click at [224, 115] on input "Select an option" at bounding box center [226, 112] width 6 height 6
click at [177, 219] on label "Select an option" at bounding box center [176, 217] width 9 height 6
click at [177, 219] on input "Select an option" at bounding box center [175, 217] width 6 height 6
click at [228, 203] on th at bounding box center [235, 198] width 60 height 19
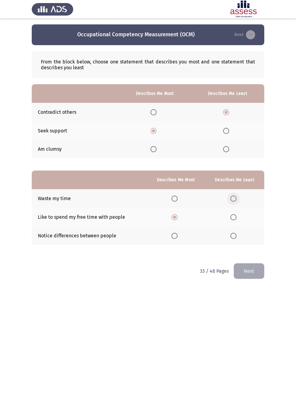
click at [233, 198] on span "Select an option" at bounding box center [234, 199] width 6 height 6
click at [233, 198] on input "Select an option" at bounding box center [234, 199] width 6 height 6
click at [250, 262] on button "Next" at bounding box center [249, 272] width 31 height 16
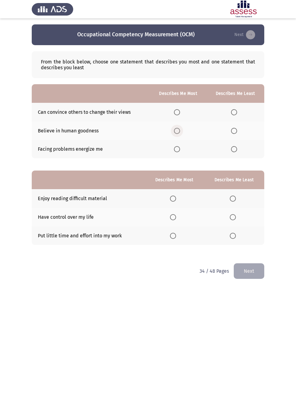
click at [176, 132] on span "Select an option" at bounding box center [177, 131] width 6 height 6
click at [176, 132] on input "Select an option" at bounding box center [177, 131] width 6 height 6
click at [235, 151] on span "Select an option" at bounding box center [234, 149] width 6 height 6
click at [235, 151] on input "Select an option" at bounding box center [234, 149] width 6 height 6
click at [173, 200] on span "Select an option" at bounding box center [173, 199] width 6 height 6
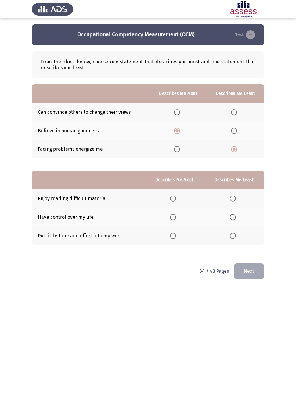
click at [173, 200] on input "Select an option" at bounding box center [173, 199] width 6 height 6
click at [235, 236] on span "Select an option" at bounding box center [233, 236] width 6 height 6
click at [235, 236] on input "Select an option" at bounding box center [233, 236] width 6 height 6
click at [241, 262] on button "Next" at bounding box center [249, 272] width 31 height 16
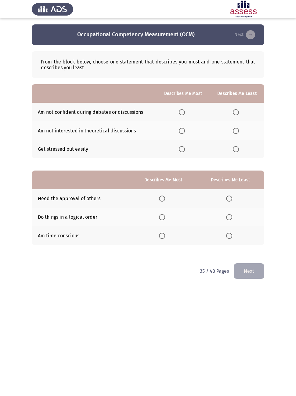
click at [233, 152] on span "Select an option" at bounding box center [236, 149] width 6 height 6
click at [233, 152] on input "Select an option" at bounding box center [236, 149] width 6 height 6
click at [182, 133] on span "Select an option" at bounding box center [182, 131] width 6 height 6
click at [182, 133] on input "Select an option" at bounding box center [182, 131] width 6 height 6
click at [161, 217] on span "Select an option" at bounding box center [162, 217] width 6 height 6
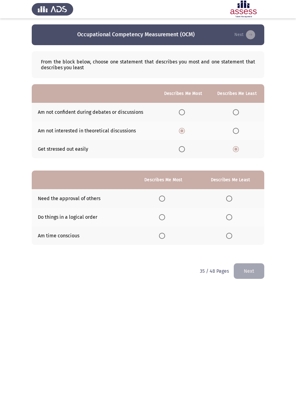
click at [161, 217] on input "Select an option" at bounding box center [162, 217] width 6 height 6
click at [224, 237] on th at bounding box center [231, 236] width 68 height 19
click at [228, 237] on span "Select an option" at bounding box center [229, 236] width 6 height 6
click at [228, 237] on input "Select an option" at bounding box center [229, 236] width 6 height 6
click at [243, 262] on button "Next" at bounding box center [249, 272] width 31 height 16
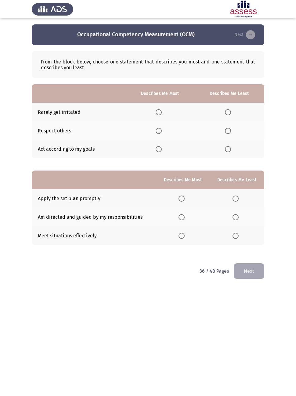
click at [225, 117] on th at bounding box center [229, 112] width 70 height 19
click at [227, 113] on span "Select an option" at bounding box center [228, 112] width 6 height 6
click at [227, 113] on input "Select an option" at bounding box center [228, 112] width 6 height 6
click at [157, 152] on span "Select an option" at bounding box center [159, 149] width 6 height 6
click at [157, 152] on input "Select an option" at bounding box center [159, 149] width 6 height 6
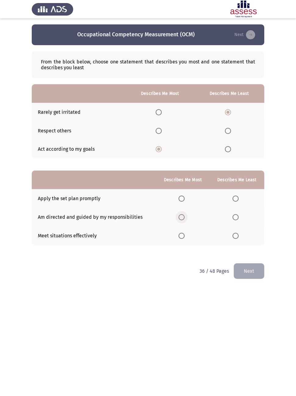
click at [181, 220] on span "Select an option" at bounding box center [182, 217] width 6 height 6
click at [181, 220] on input "Select an option" at bounding box center [182, 217] width 6 height 6
click at [236, 198] on span "Select an option" at bounding box center [236, 199] width 6 height 6
click at [236, 198] on input "Select an option" at bounding box center [236, 199] width 6 height 6
click at [246, 262] on button "Next" at bounding box center [249, 272] width 31 height 16
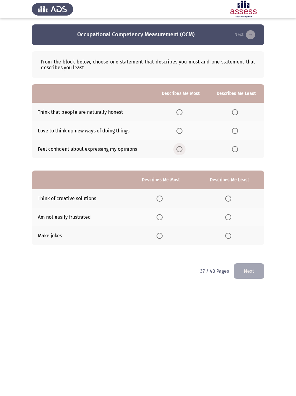
click at [177, 150] on span "Select an option" at bounding box center [180, 149] width 6 height 6
click at [177, 150] on input "Select an option" at bounding box center [180, 149] width 6 height 6
click at [247, 105] on th at bounding box center [236, 112] width 56 height 19
click at [235, 112] on span "Select an option" at bounding box center [235, 112] width 6 height 6
click at [235, 112] on input "Select an option" at bounding box center [235, 112] width 6 height 6
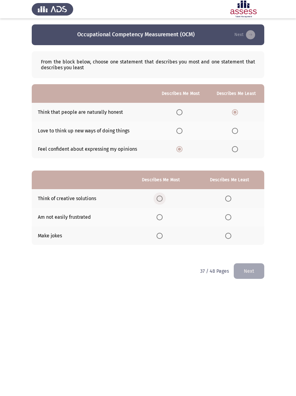
click at [162, 200] on span "Select an option" at bounding box center [160, 199] width 6 height 6
click at [162, 200] on input "Select an option" at bounding box center [160, 199] width 6 height 6
click at [229, 220] on span "Select an option" at bounding box center [228, 217] width 6 height 6
click at [229, 220] on input "Select an option" at bounding box center [228, 217] width 6 height 6
click at [257, 262] on button "Next" at bounding box center [249, 272] width 31 height 16
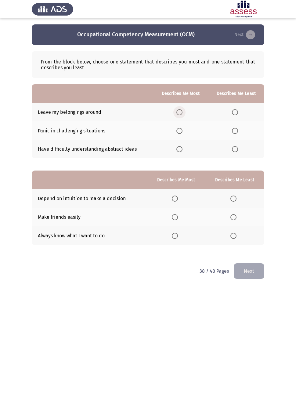
click at [180, 114] on span "Select an option" at bounding box center [180, 112] width 6 height 6
click at [180, 114] on input "Select an option" at bounding box center [180, 112] width 6 height 6
click at [236, 133] on span "Select an option" at bounding box center [235, 131] width 6 height 6
click at [236, 133] on input "Select an option" at bounding box center [235, 131] width 6 height 6
click at [176, 218] on span "Select an option" at bounding box center [175, 217] width 6 height 6
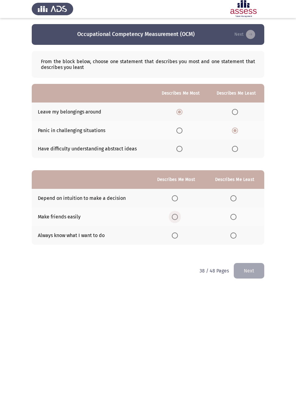
click at [176, 218] on input "Select an option" at bounding box center [175, 217] width 6 height 6
click at [234, 202] on span "Select an option" at bounding box center [234, 199] width 6 height 6
click at [234, 202] on input "Select an option" at bounding box center [234, 199] width 6 height 6
click at [253, 262] on button "Next" at bounding box center [249, 272] width 31 height 16
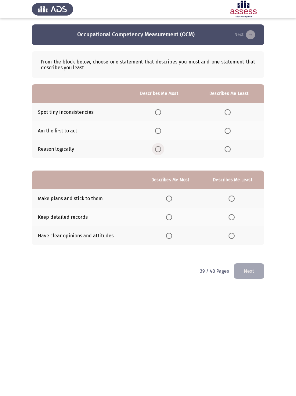
click at [159, 150] on span "Select an option" at bounding box center [158, 149] width 6 height 6
click at [159, 150] on input "Select an option" at bounding box center [158, 149] width 6 height 6
click at [227, 114] on span "Select an option" at bounding box center [228, 112] width 6 height 6
click at [227, 114] on input "Select an option" at bounding box center [228, 112] width 6 height 6
click at [173, 238] on label "Select an option" at bounding box center [170, 236] width 9 height 6
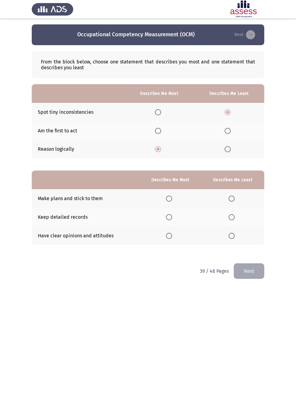
click at [172, 238] on input "Select an option" at bounding box center [169, 236] width 6 height 6
click at [236, 199] on label "Select an option" at bounding box center [233, 199] width 9 height 6
click at [235, 199] on input "Select an option" at bounding box center [232, 199] width 6 height 6
click at [237, 219] on label "Select an option" at bounding box center [233, 217] width 9 height 6
click at [235, 219] on input "Select an option" at bounding box center [232, 217] width 6 height 6
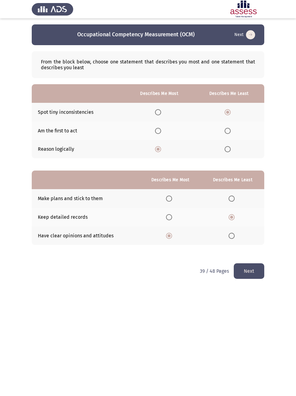
click at [256, 262] on button "Next" at bounding box center [249, 272] width 31 height 16
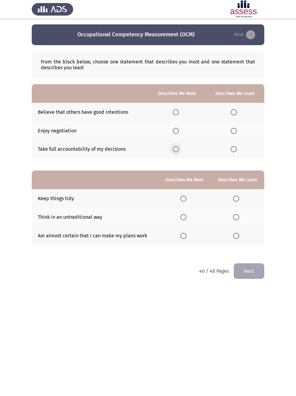
click at [174, 152] on span "Select an option" at bounding box center [176, 149] width 6 height 6
click at [174, 152] on input "Select an option" at bounding box center [176, 149] width 6 height 6
click at [237, 110] on span "Select an option" at bounding box center [234, 112] width 6 height 6
click at [237, 110] on input "Select an option" at bounding box center [234, 112] width 6 height 6
click at [184, 237] on span "Select an option" at bounding box center [184, 236] width 6 height 6
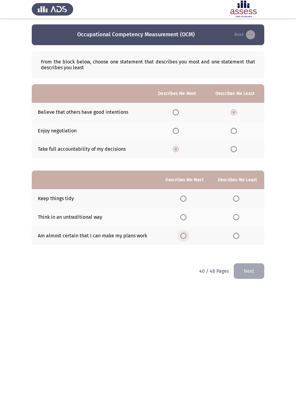
click at [184, 237] on input "Select an option" at bounding box center [184, 236] width 6 height 6
click at [239, 200] on span "Select an option" at bounding box center [236, 199] width 6 height 6
click at [239, 200] on input "Select an option" at bounding box center [236, 199] width 6 height 6
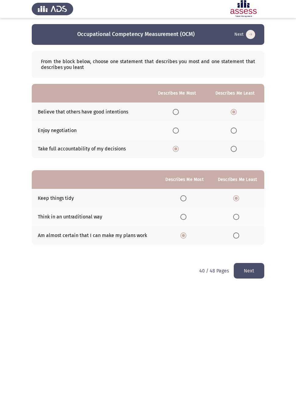
click at [256, 262] on button "Next" at bounding box center [249, 272] width 31 height 16
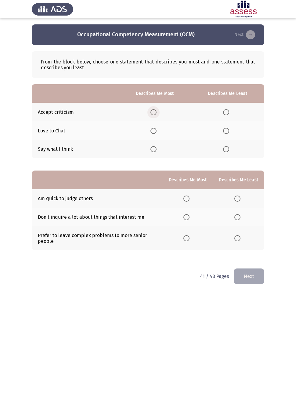
click at [156, 111] on label "Select an option" at bounding box center [155, 112] width 9 height 6
click at [156, 111] on input "Select an option" at bounding box center [154, 112] width 6 height 6
click at [231, 147] on label "Select an option" at bounding box center [227, 149] width 9 height 6
click at [229, 147] on input "Select an option" at bounding box center [226, 149] width 6 height 6
click at [243, 235] on label "Select an option" at bounding box center [239, 238] width 9 height 6
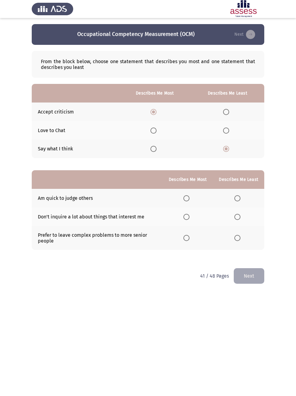
click at [241, 235] on input "Select an option" at bounding box center [238, 238] width 6 height 6
click at [189, 196] on label "Select an option" at bounding box center [188, 199] width 9 height 6
click at [189, 196] on input "Select an option" at bounding box center [187, 199] width 6 height 6
click at [244, 262] on button "Next" at bounding box center [249, 277] width 31 height 16
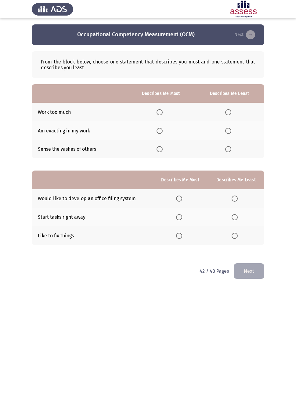
click at [161, 115] on span "Select an option" at bounding box center [160, 112] width 6 height 6
click at [161, 115] on input "Select an option" at bounding box center [160, 112] width 6 height 6
click at [236, 148] on th at bounding box center [230, 149] width 70 height 19
click at [229, 152] on span "Select an option" at bounding box center [228, 149] width 6 height 6
click at [229, 152] on input "Select an option" at bounding box center [228, 149] width 6 height 6
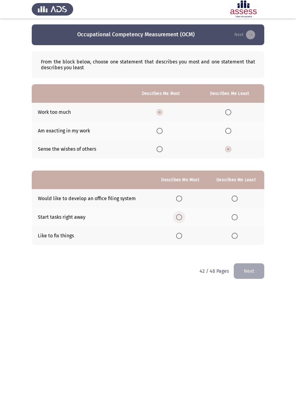
click at [180, 220] on span "Select an option" at bounding box center [179, 217] width 6 height 6
click at [180, 220] on input "Select an option" at bounding box center [179, 217] width 6 height 6
click at [238, 202] on label "Select an option" at bounding box center [236, 199] width 9 height 6
click at [238, 202] on input "Select an option" at bounding box center [235, 199] width 6 height 6
click at [260, 262] on button "Next" at bounding box center [249, 272] width 31 height 16
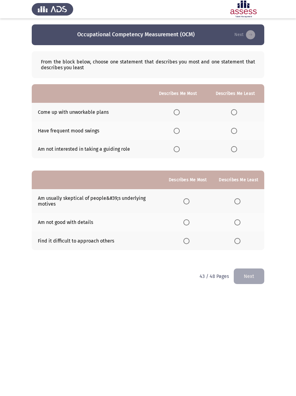
click at [234, 113] on span "Select an option" at bounding box center [234, 112] width 6 height 6
click at [234, 113] on input "Select an option" at bounding box center [234, 112] width 6 height 6
click at [177, 131] on span "Select an option" at bounding box center [177, 131] width 6 height 6
click at [177, 131] on input "Select an option" at bounding box center [177, 131] width 6 height 6
click at [242, 243] on label "Select an option" at bounding box center [239, 241] width 9 height 6
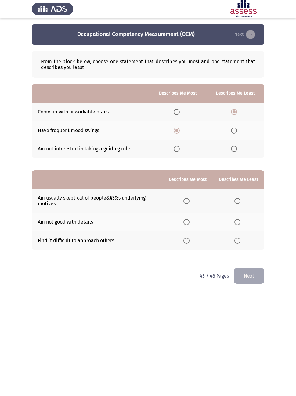
click at [241, 243] on input "Select an option" at bounding box center [238, 241] width 6 height 6
click at [180, 201] on th at bounding box center [188, 201] width 50 height 24
click at [186, 202] on span "Select an option" at bounding box center [187, 202] width 6 height 6
click at [186, 202] on input "Select an option" at bounding box center [187, 202] width 6 height 6
click at [258, 262] on button "Next" at bounding box center [249, 277] width 31 height 16
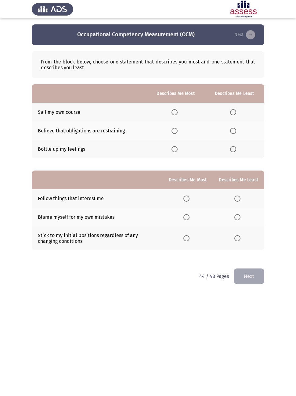
click at [176, 152] on span "Select an option" at bounding box center [175, 149] width 6 height 6
click at [176, 152] on input "Select an option" at bounding box center [175, 149] width 6 height 6
click at [232, 111] on span "Select an option" at bounding box center [233, 112] width 6 height 6
click at [232, 111] on input "Select an option" at bounding box center [233, 112] width 6 height 6
click at [181, 205] on th at bounding box center [188, 198] width 50 height 19
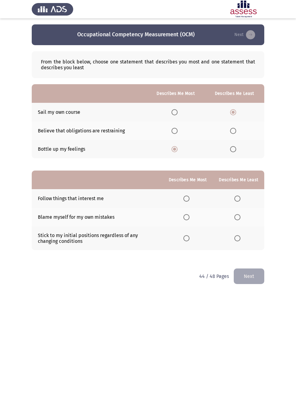
click at [242, 239] on label "Select an option" at bounding box center [239, 238] width 9 height 6
click at [241, 239] on input "Select an option" at bounding box center [238, 238] width 6 height 6
click at [186, 200] on span "Select an option" at bounding box center [187, 199] width 6 height 6
click at [186, 200] on input "Select an option" at bounding box center [187, 199] width 6 height 6
click at [255, 262] on button "Next" at bounding box center [249, 277] width 31 height 16
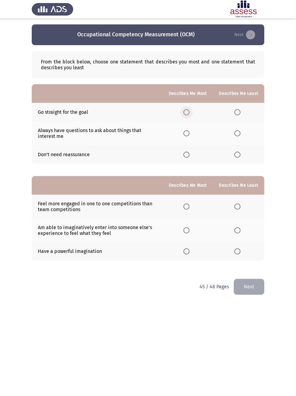
click at [186, 112] on span "Select an option" at bounding box center [187, 112] width 6 height 6
click at [186, 112] on input "Select an option" at bounding box center [187, 112] width 6 height 6
click at [238, 156] on span "Select an option" at bounding box center [238, 155] width 6 height 6
click at [238, 156] on input "Select an option" at bounding box center [238, 155] width 6 height 6
click at [186, 255] on span "Select an option" at bounding box center [187, 252] width 6 height 6
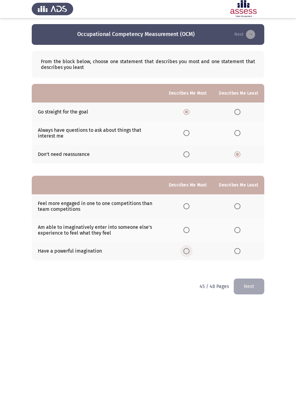
click at [186, 255] on input "Select an option" at bounding box center [187, 252] width 6 height 6
click at [243, 206] on label "Select an option" at bounding box center [239, 207] width 9 height 6
click at [241, 206] on input "Select an option" at bounding box center [238, 207] width 6 height 6
click at [250, 262] on button "Next" at bounding box center [249, 287] width 31 height 16
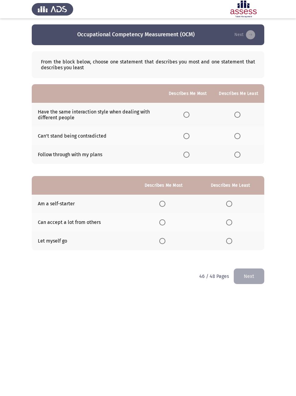
click at [188, 117] on span "Select an option" at bounding box center [187, 115] width 6 height 6
click at [188, 117] on input "Select an option" at bounding box center [187, 115] width 6 height 6
click at [239, 137] on span "Select an option" at bounding box center [238, 136] width 6 height 6
click at [239, 137] on input "Select an option" at bounding box center [238, 136] width 6 height 6
click at [163, 207] on span "Select an option" at bounding box center [162, 204] width 6 height 6
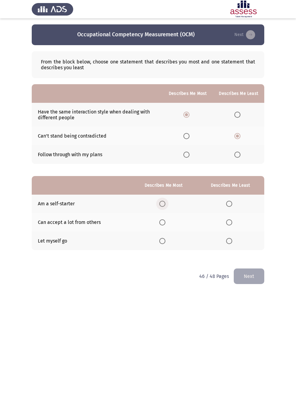
click at [163, 207] on input "Select an option" at bounding box center [162, 204] width 6 height 6
click at [234, 244] on label "Select an option" at bounding box center [230, 241] width 9 height 6
click at [232, 244] on input "Select an option" at bounding box center [229, 241] width 6 height 6
click at [258, 262] on button "Next" at bounding box center [249, 277] width 31 height 16
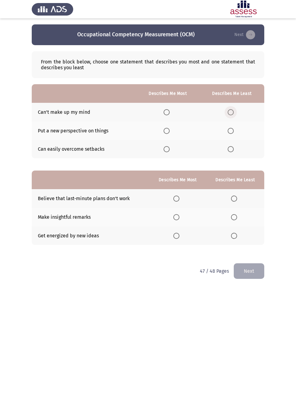
click at [233, 112] on span "Select an option" at bounding box center [231, 112] width 6 height 6
click at [233, 112] on input "Select an option" at bounding box center [231, 112] width 6 height 6
click at [164, 151] on span "Select an option" at bounding box center [167, 149] width 6 height 6
click at [164, 151] on input "Select an option" at bounding box center [167, 149] width 6 height 6
click at [177, 236] on span "Select an option" at bounding box center [176, 236] width 6 height 6
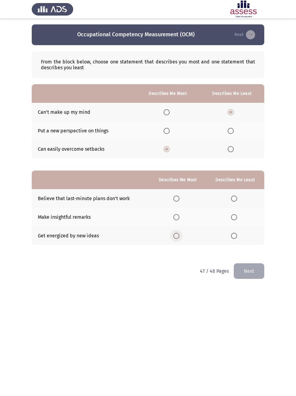
click at [177, 236] on input "Select an option" at bounding box center [176, 236] width 6 height 6
click at [244, 201] on th at bounding box center [235, 198] width 58 height 19
click at [238, 199] on label "Select an option" at bounding box center [235, 199] width 9 height 6
click at [237, 199] on input "Select an option" at bounding box center [234, 199] width 6 height 6
click at [262, 262] on button "Next" at bounding box center [249, 272] width 31 height 16
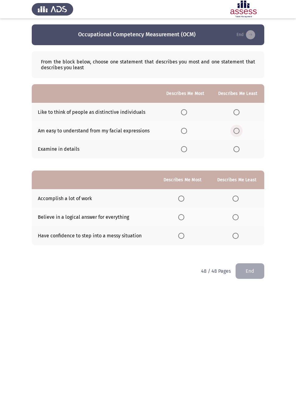
click at [238, 130] on span "Select an option" at bounding box center [237, 131] width 6 height 6
click at [238, 130] on input "Select an option" at bounding box center [237, 131] width 6 height 6
click at [182, 114] on span "Select an option" at bounding box center [184, 112] width 6 height 6
click at [182, 114] on input "Select an option" at bounding box center [184, 112] width 6 height 6
click at [181, 235] on span "Select an option" at bounding box center [181, 236] width 6 height 6
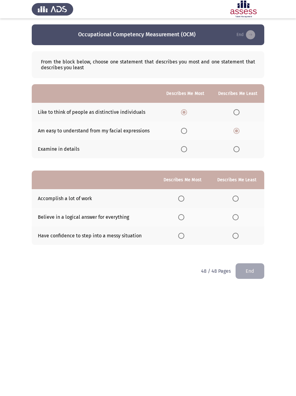
click at [181, 235] on input "Select an option" at bounding box center [181, 236] width 6 height 6
click at [239, 196] on label "Select an option" at bounding box center [237, 199] width 9 height 6
click at [239, 196] on input "Select an option" at bounding box center [236, 199] width 6 height 6
click at [257, 262] on button "End" at bounding box center [250, 272] width 29 height 16
